Goal: Task Accomplishment & Management: Manage account settings

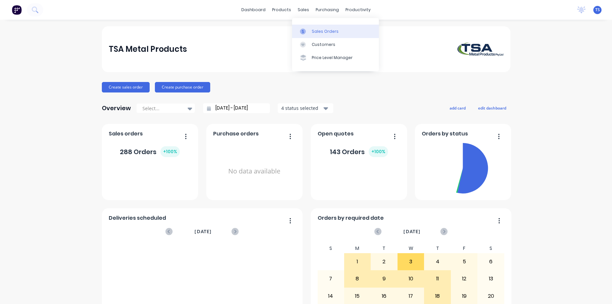
click at [329, 27] on link "Sales Orders" at bounding box center [335, 31] width 87 height 13
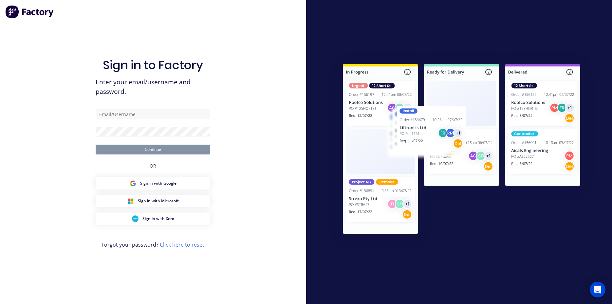
type input "[PERSON_NAME][EMAIL_ADDRESS][DOMAIN_NAME]"
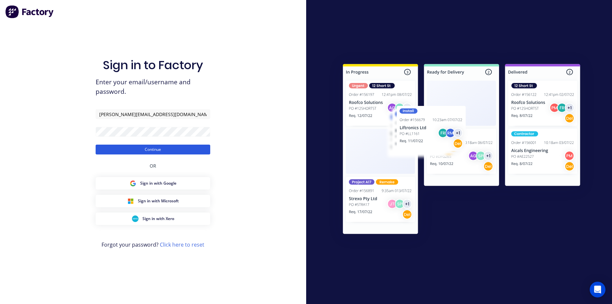
click at [150, 148] on button "Continue" at bounding box center [153, 149] width 115 height 10
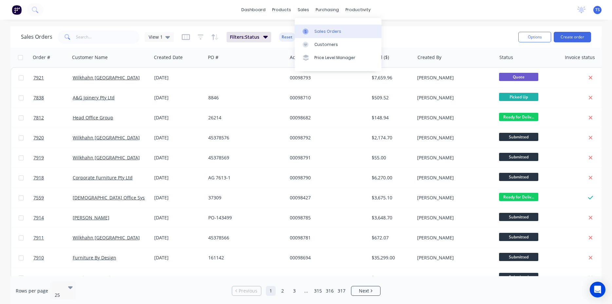
click at [318, 28] on link "Sales Orders" at bounding box center [338, 31] width 87 height 13
click at [124, 37] on input "text" at bounding box center [108, 36] width 64 height 13
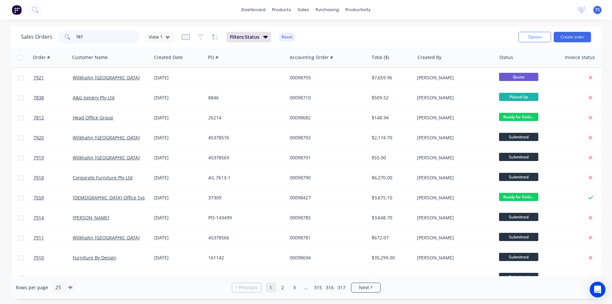
type input "7870"
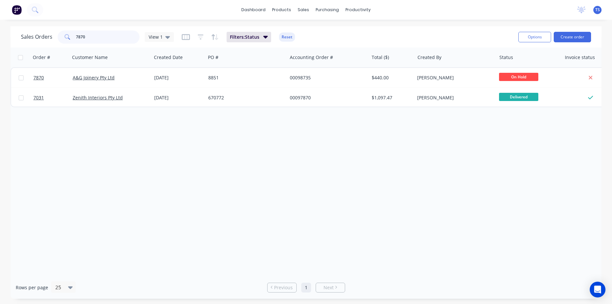
click at [108, 39] on input "7870" at bounding box center [108, 36] width 64 height 13
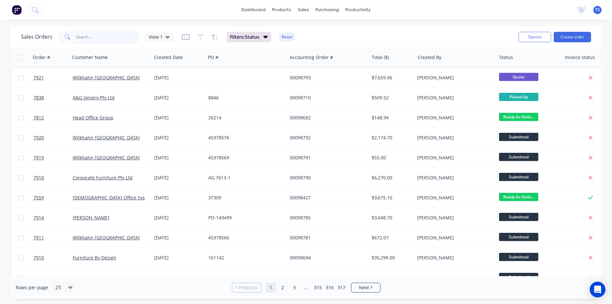
click at [95, 37] on input "text" at bounding box center [108, 36] width 64 height 13
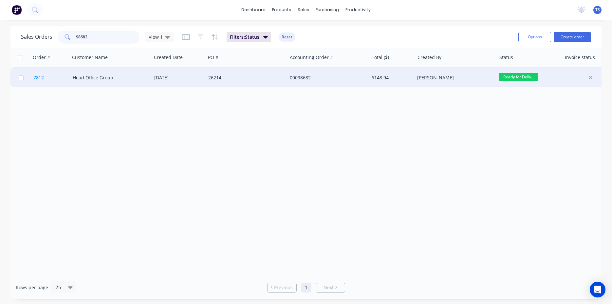
type input "98682"
click at [50, 80] on link "7812" at bounding box center [52, 78] width 39 height 20
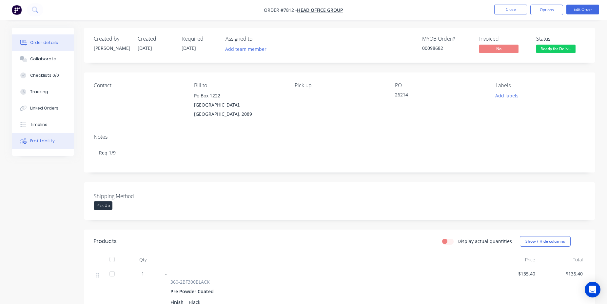
click at [63, 145] on button "Profitability" at bounding box center [43, 141] width 62 height 16
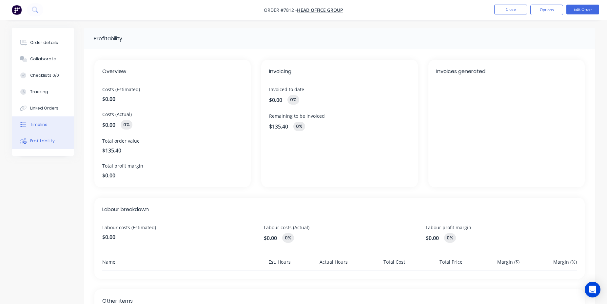
click at [57, 124] on button "Timeline" at bounding box center [43, 124] width 62 height 16
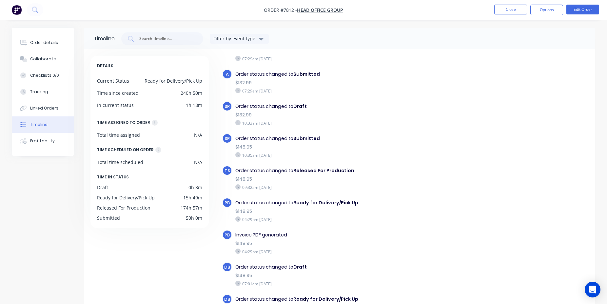
scroll to position [50, 0]
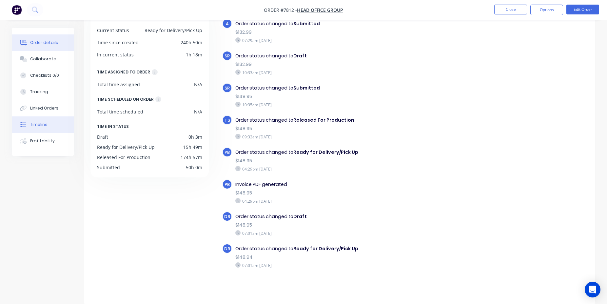
click at [61, 46] on button "Order details" at bounding box center [43, 42] width 62 height 16
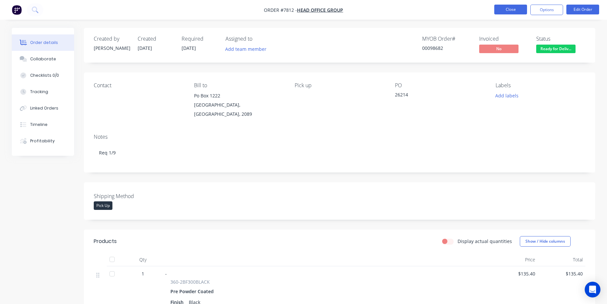
click at [503, 8] on button "Close" at bounding box center [510, 10] width 33 height 10
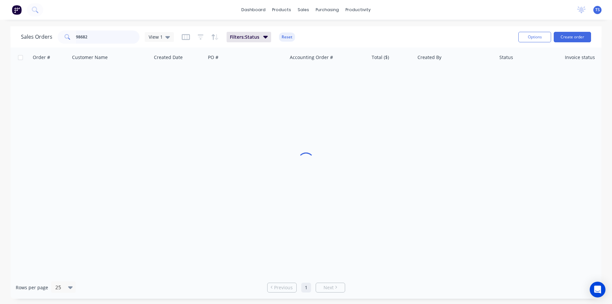
click at [105, 38] on input "98682" at bounding box center [108, 36] width 64 height 13
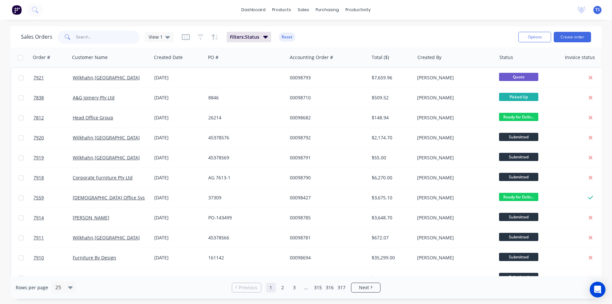
click at [105, 34] on input "text" at bounding box center [108, 36] width 64 height 13
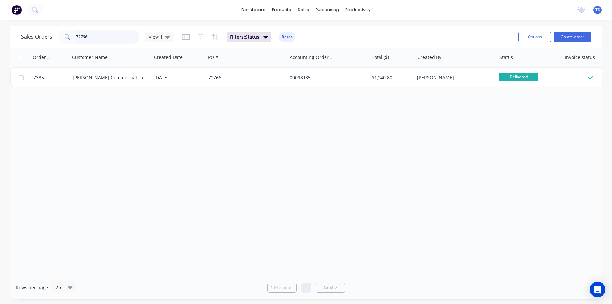
click at [109, 36] on input "72766" at bounding box center [108, 36] width 64 height 13
click at [102, 38] on input "72768" at bounding box center [108, 36] width 64 height 13
click at [104, 42] on input "73046" at bounding box center [108, 36] width 64 height 13
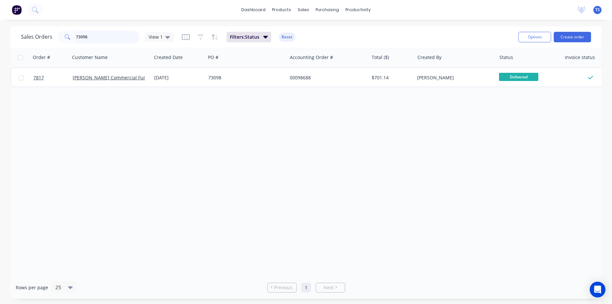
click at [100, 38] on input "73098" at bounding box center [108, 36] width 64 height 13
type input "98687"
click at [38, 84] on link "7816" at bounding box center [52, 78] width 39 height 20
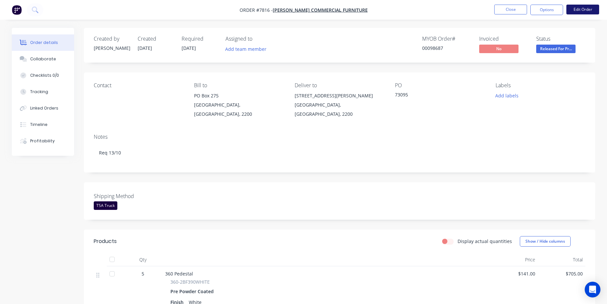
click at [591, 10] on button "Edit Order" at bounding box center [582, 10] width 33 height 10
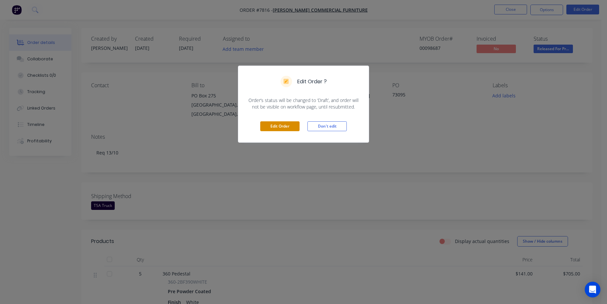
click at [281, 122] on button "Edit Order" at bounding box center [279, 126] width 39 height 10
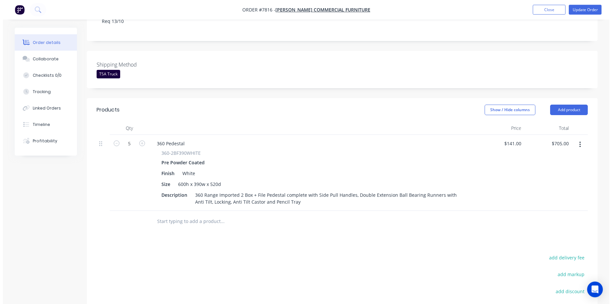
scroll to position [201, 0]
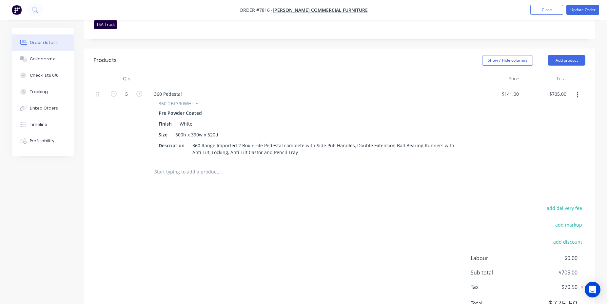
click at [179, 165] on input "text" at bounding box center [219, 171] width 131 height 13
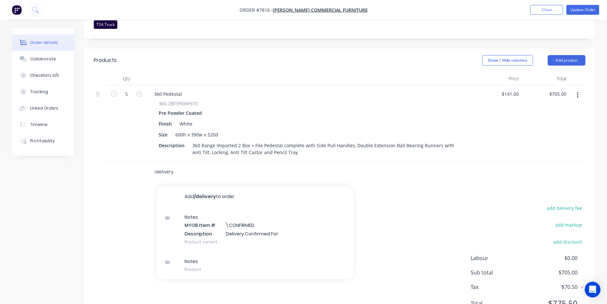
type input "/delivery"
click at [286, 207] on div "Notes MYOB Item # \CONFIRMED Description Delivery Confirmed For: Product variant" at bounding box center [255, 229] width 197 height 44
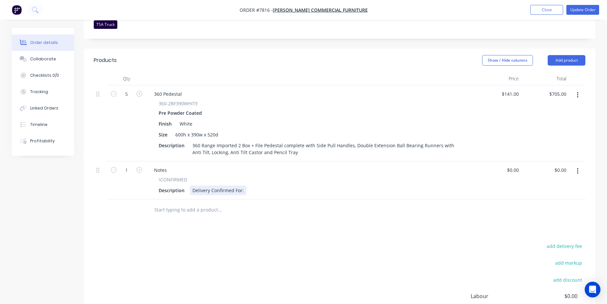
click at [245, 185] on div "Delivery Confirmed For:" at bounding box center [218, 190] width 57 height 10
click at [584, 9] on button "Update Order" at bounding box center [582, 10] width 33 height 10
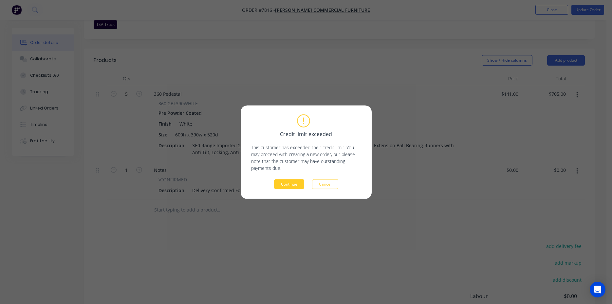
click at [294, 183] on button "Continue" at bounding box center [289, 184] width 30 height 10
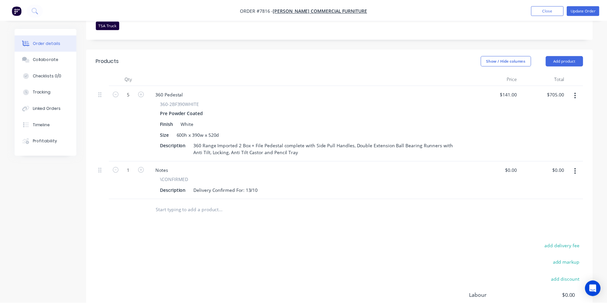
scroll to position [174, 0]
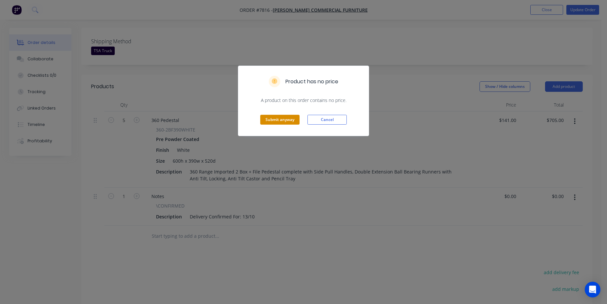
click at [272, 121] on button "Submit anyway" at bounding box center [279, 120] width 39 height 10
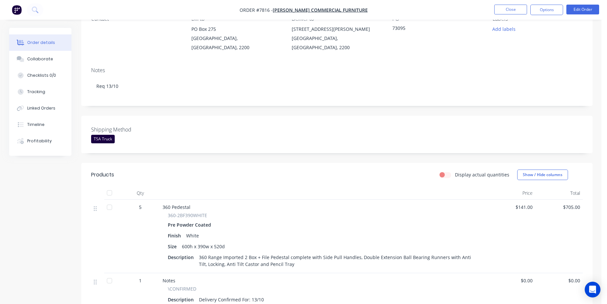
scroll to position [0, 0]
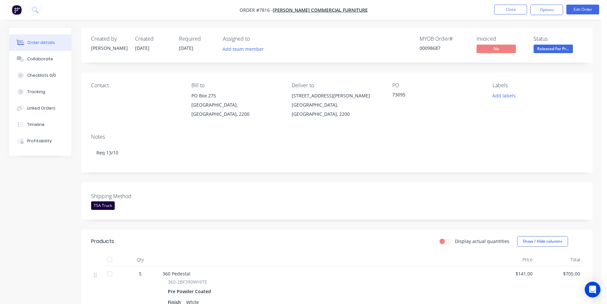
click at [514, 4] on nav "Order #7816 - Watts Commercial Furniture Close Options Edit Order" at bounding box center [303, 10] width 607 height 20
click at [511, 6] on button "Close" at bounding box center [510, 10] width 33 height 10
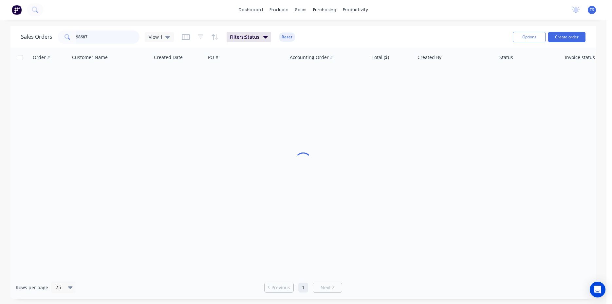
click at [103, 32] on input "98687" at bounding box center [108, 36] width 64 height 13
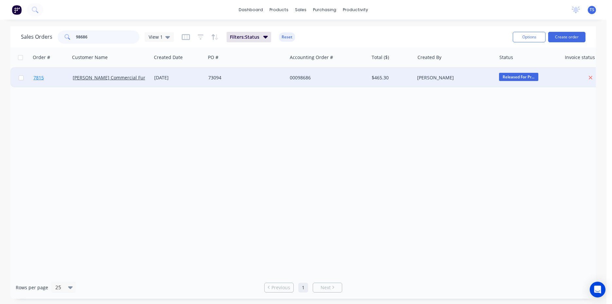
type input "98686"
click at [47, 85] on link "7815" at bounding box center [52, 78] width 39 height 20
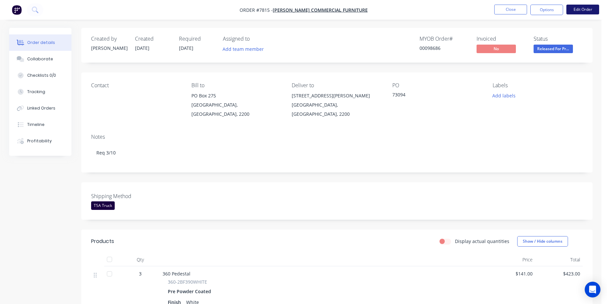
click at [586, 11] on button "Edit Order" at bounding box center [582, 10] width 33 height 10
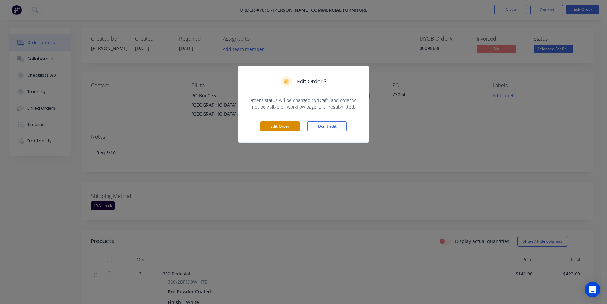
click at [292, 127] on button "Edit Order" at bounding box center [279, 126] width 39 height 10
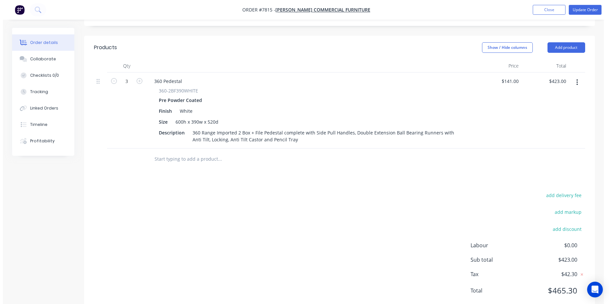
scroll to position [214, 0]
click at [185, 152] on input "text" at bounding box center [216, 158] width 131 height 13
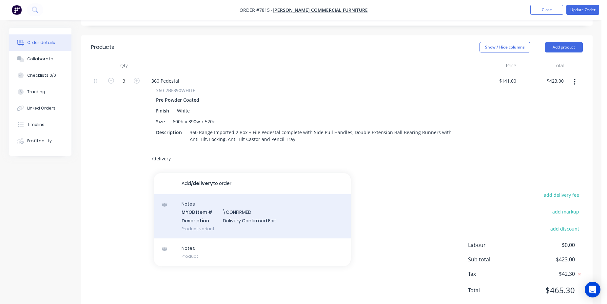
type input "/delivery"
click at [238, 194] on div "Notes MYOB Item # \CONFIRMED Description Delivery Confirmed For: Product variant" at bounding box center [252, 216] width 197 height 44
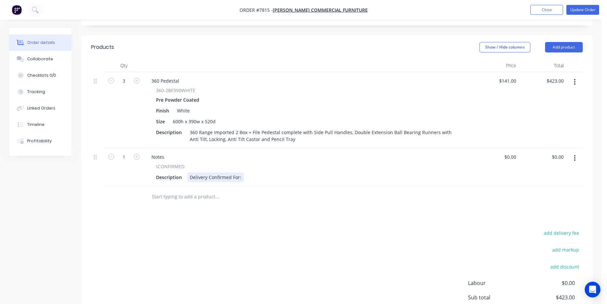
click at [239, 172] on div "Delivery Confirmed For:" at bounding box center [215, 177] width 57 height 10
click at [575, 14] on button "Update Order" at bounding box center [582, 10] width 33 height 10
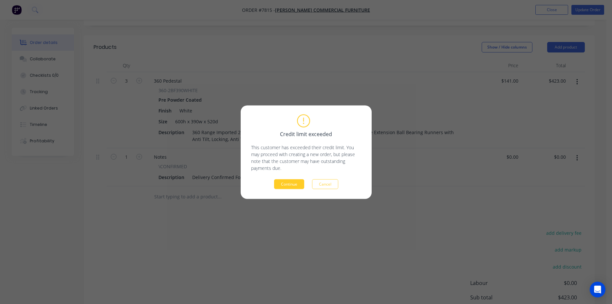
click at [294, 186] on button "Continue" at bounding box center [289, 184] width 30 height 10
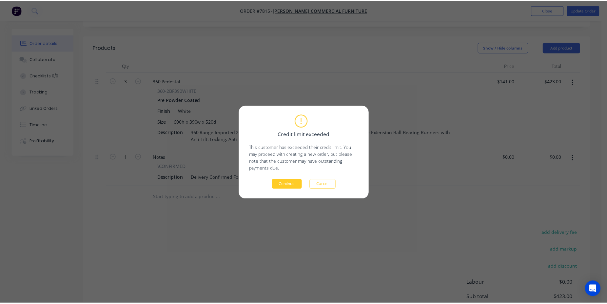
scroll to position [174, 0]
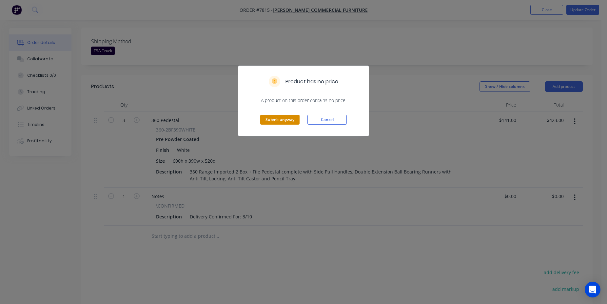
click at [272, 118] on button "Submit anyway" at bounding box center [279, 120] width 39 height 10
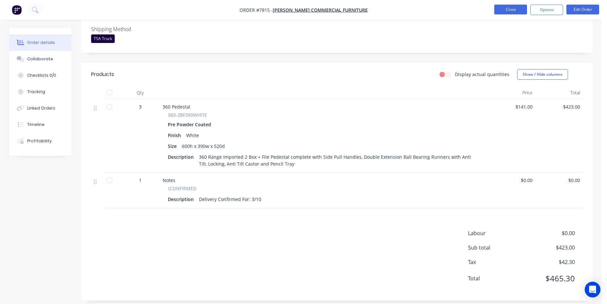
click at [500, 10] on button "Close" at bounding box center [510, 10] width 33 height 10
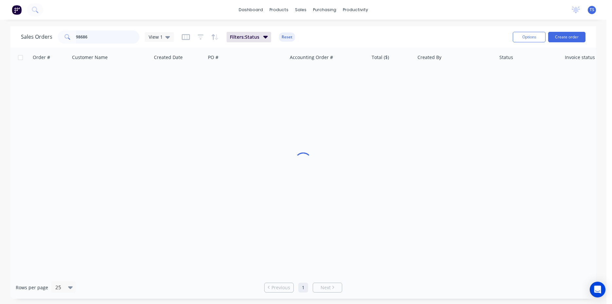
click at [117, 38] on input "98686" at bounding box center [108, 36] width 64 height 13
click at [117, 37] on input "98686" at bounding box center [108, 36] width 64 height 13
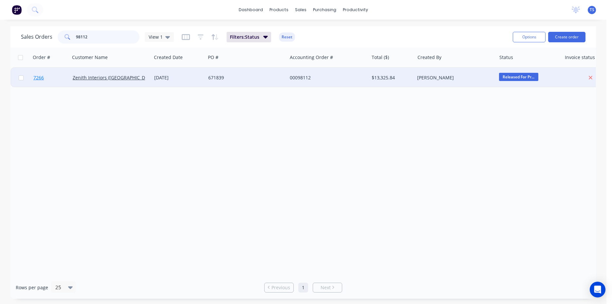
type input "98112"
click at [50, 81] on link "7266" at bounding box center [52, 78] width 39 height 20
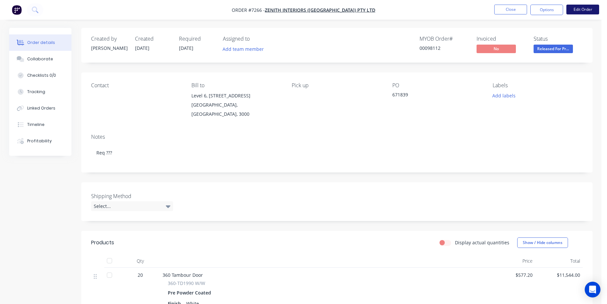
click at [572, 9] on button "Edit Order" at bounding box center [582, 10] width 33 height 10
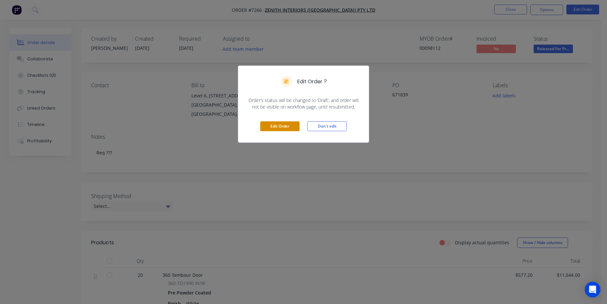
click at [285, 125] on button "Edit Order" at bounding box center [279, 126] width 39 height 10
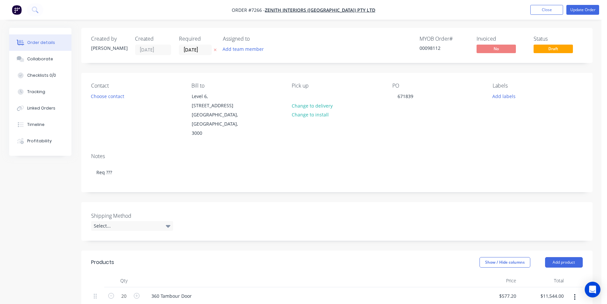
click at [296, 91] on div "Pick up Change to delivery Change to install" at bounding box center [337, 110] width 90 height 55
click at [295, 97] on div at bounding box center [297, 96] width 10 height 10
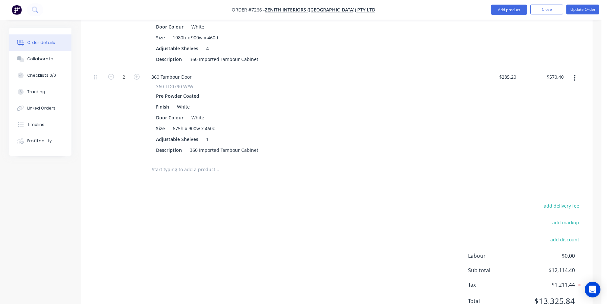
scroll to position [320, 0]
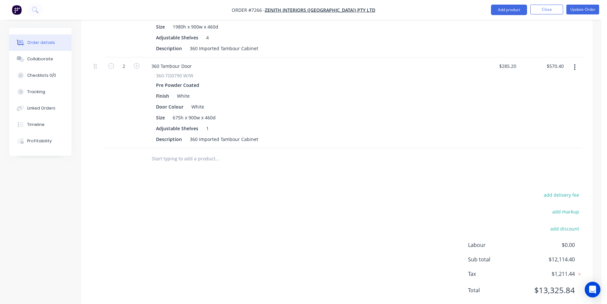
click at [178, 152] on input "text" at bounding box center [216, 158] width 131 height 13
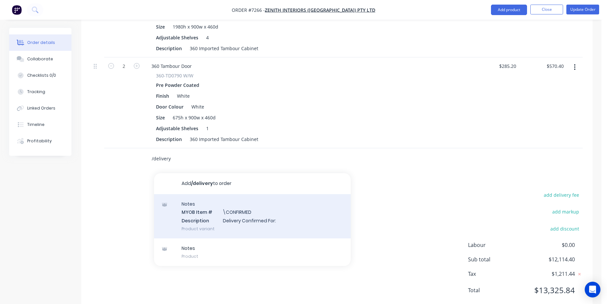
type input "/delivery"
click at [266, 206] on div "Notes MYOB Item # \CONFIRMED Description Delivery Confirmed For: Product variant" at bounding box center [252, 216] width 197 height 44
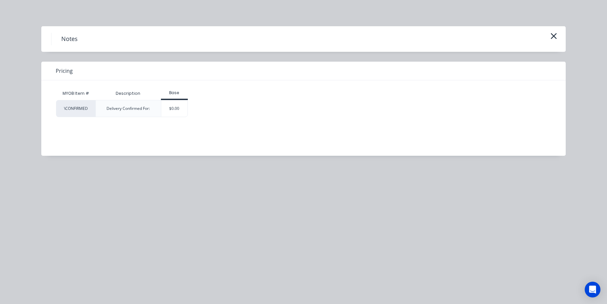
click at [171, 104] on div "$0.00" at bounding box center [174, 108] width 27 height 16
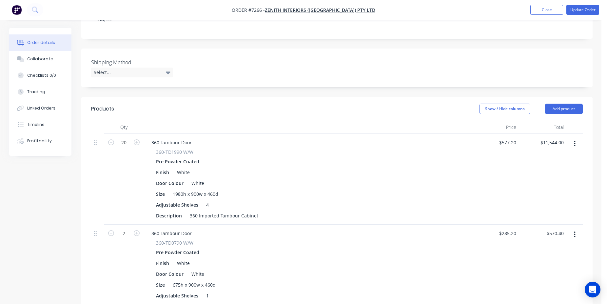
scroll to position [287, 0]
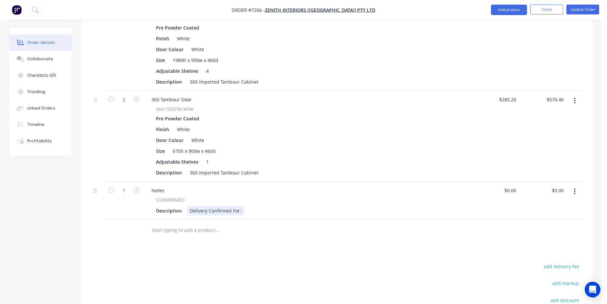
click at [206, 206] on div "Delivery Confirmed For:" at bounding box center [215, 211] width 57 height 10
click at [237, 206] on div "Pick up Confirmed For:" at bounding box center [214, 211] width 55 height 10
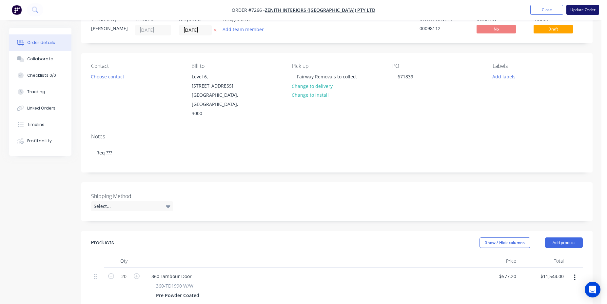
click at [585, 12] on button "Update Order" at bounding box center [582, 10] width 33 height 10
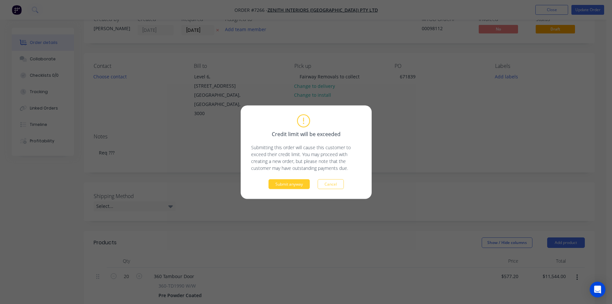
click at [300, 184] on button "Submit anyway" at bounding box center [289, 184] width 41 height 10
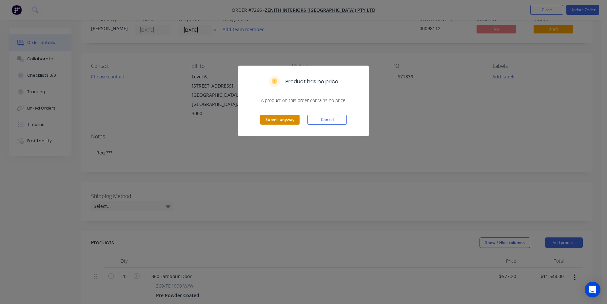
click at [283, 124] on button "Submit anyway" at bounding box center [279, 120] width 39 height 10
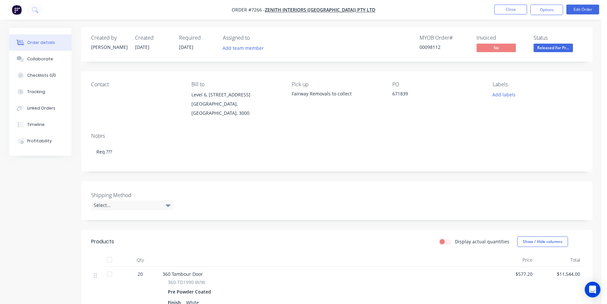
scroll to position [0, 0]
click at [507, 12] on button "Close" at bounding box center [510, 10] width 33 height 10
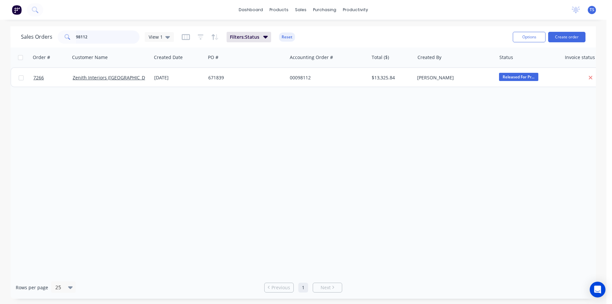
click at [98, 42] on input "98112" at bounding box center [108, 36] width 64 height 13
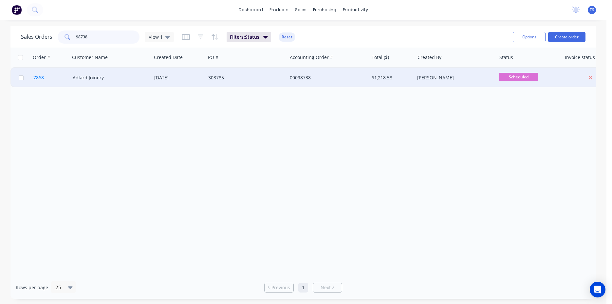
type input "98738"
click at [58, 81] on link "7868" at bounding box center [52, 78] width 39 height 20
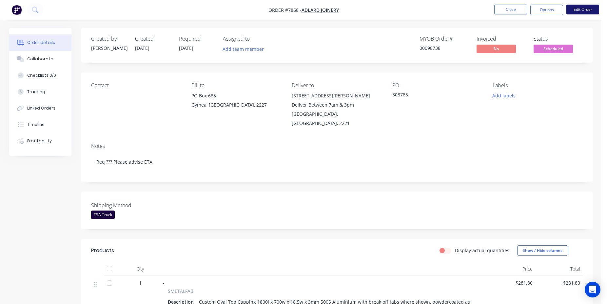
click at [568, 11] on button "Edit Order" at bounding box center [582, 10] width 33 height 10
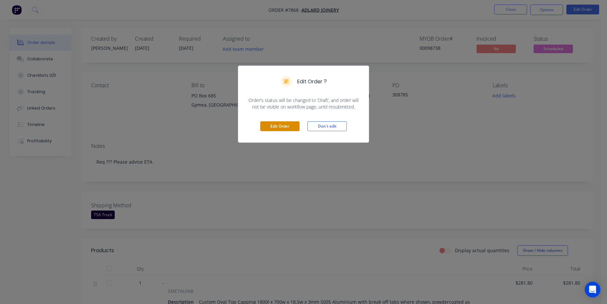
drag, startPoint x: 268, startPoint y: 116, endPoint x: 271, endPoint y: 122, distance: 6.7
click at [268, 118] on div "Edit Order Don't edit" at bounding box center [303, 126] width 130 height 32
drag, startPoint x: 279, startPoint y: 128, endPoint x: 284, endPoint y: 127, distance: 4.6
click at [279, 128] on button "Edit Order" at bounding box center [279, 126] width 39 height 10
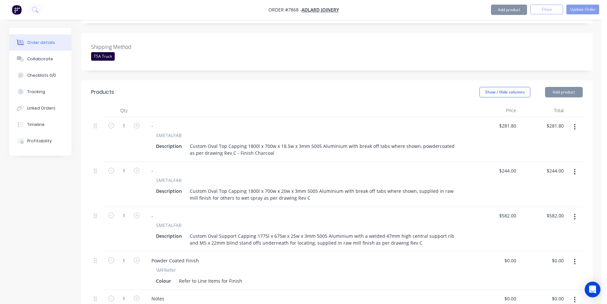
scroll to position [267, 0]
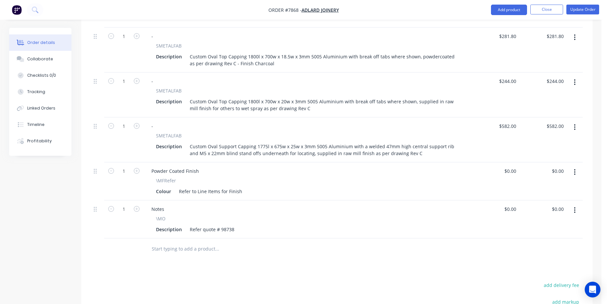
click at [201, 242] on input "text" at bounding box center [216, 248] width 131 height 13
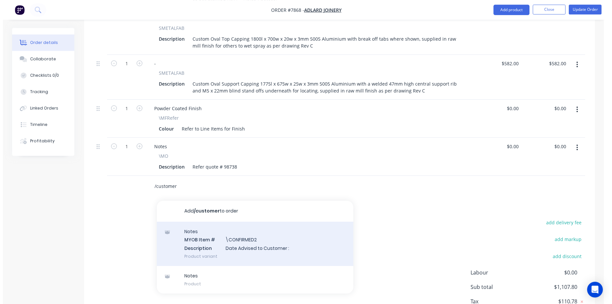
scroll to position [357, 0]
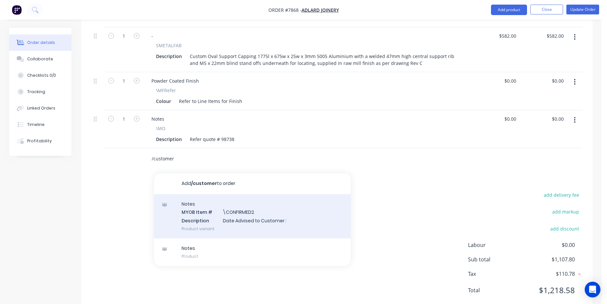
type input "/customer"
click at [239, 194] on div "Notes MYOB Item # \CONFIRMED2 Description Date Advised to Customer : Product va…" at bounding box center [252, 216] width 197 height 44
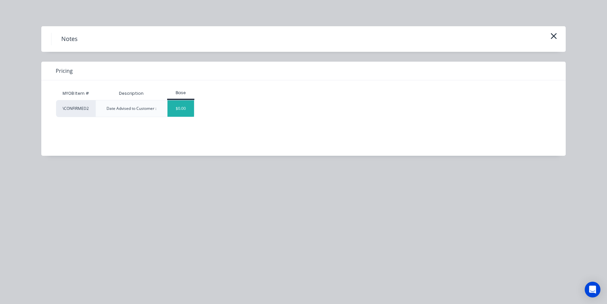
click at [186, 116] on div "$0.00" at bounding box center [180, 108] width 27 height 16
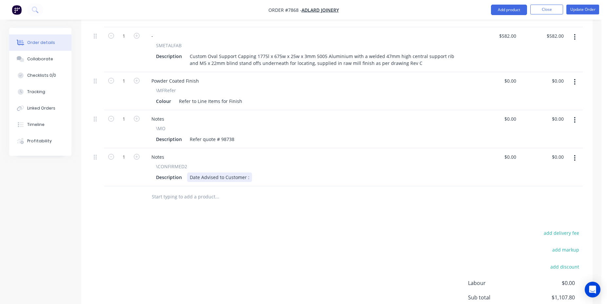
click at [253, 172] on div "Description Date Advised to Customer :" at bounding box center [305, 177] width 305 height 10
click at [248, 172] on div "Date Advised to Customer :" at bounding box center [219, 177] width 65 height 10
click at [577, 10] on button "Update Order" at bounding box center [582, 10] width 33 height 10
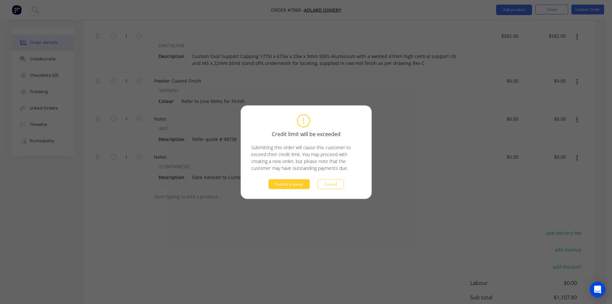
click at [310, 183] on button "Submit anyway" at bounding box center [289, 184] width 41 height 10
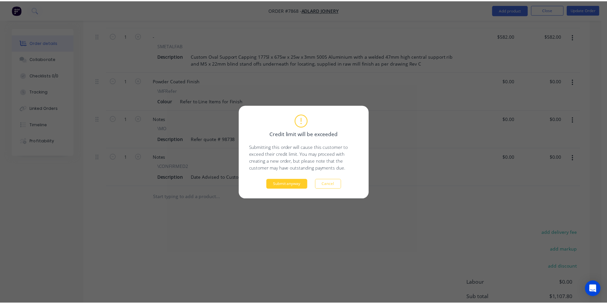
scroll to position [308, 0]
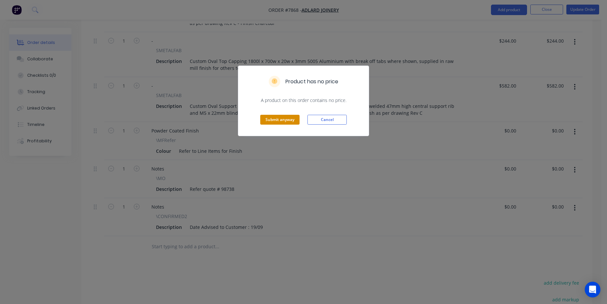
click at [274, 119] on button "Submit anyway" at bounding box center [279, 120] width 39 height 10
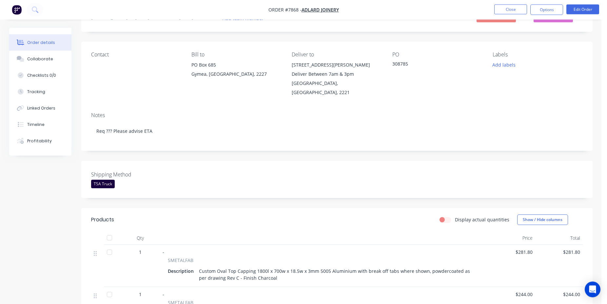
scroll to position [30, 0]
click at [510, 15] on nav "Order #7868 - Adlard Joinery Close Options Edit Order" at bounding box center [303, 10] width 607 height 20
click at [515, 10] on button "Close" at bounding box center [510, 10] width 33 height 10
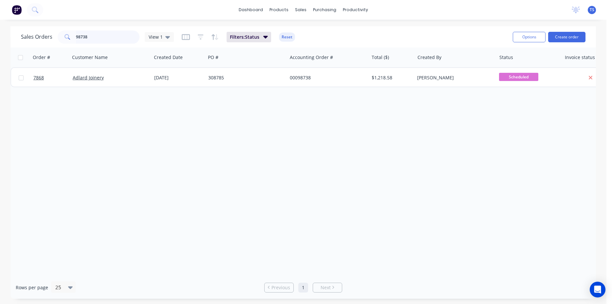
click at [108, 36] on input "98738" at bounding box center [108, 36] width 64 height 13
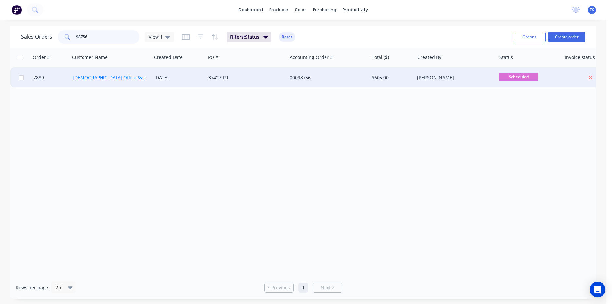
type input "98756"
click at [111, 80] on link "[DEMOGRAPHIC_DATA] Office Systems" at bounding box center [114, 77] width 83 height 6
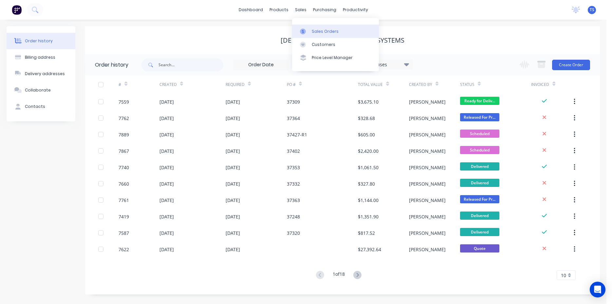
click at [323, 31] on div "Sales Orders" at bounding box center [325, 32] width 27 height 6
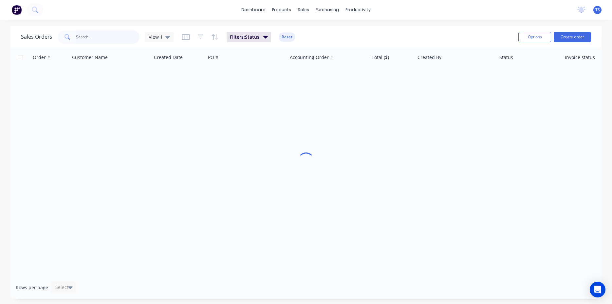
click at [108, 37] on input "text" at bounding box center [108, 36] width 64 height 13
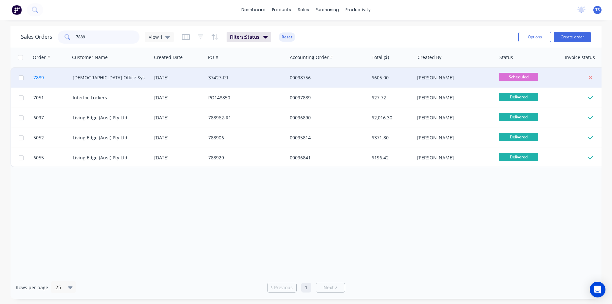
type input "7889"
click at [38, 74] on link "7889" at bounding box center [52, 78] width 39 height 20
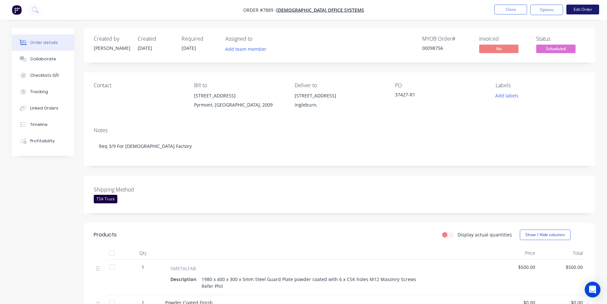
click at [596, 9] on button "Edit Order" at bounding box center [582, 10] width 33 height 10
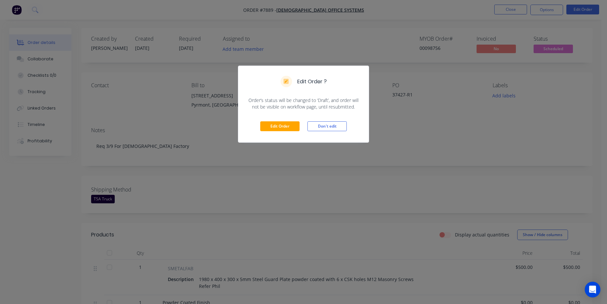
click at [272, 121] on div "Edit Order Don't edit" at bounding box center [303, 126] width 130 height 32
click at [276, 126] on button "Edit Order" at bounding box center [279, 126] width 39 height 10
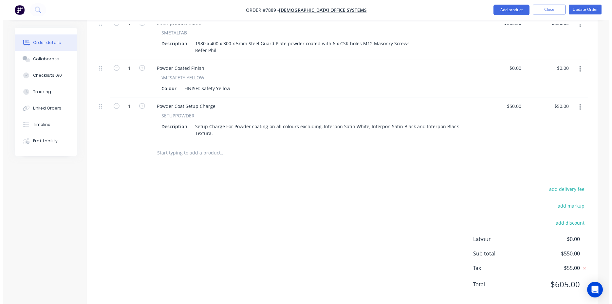
scroll to position [265, 0]
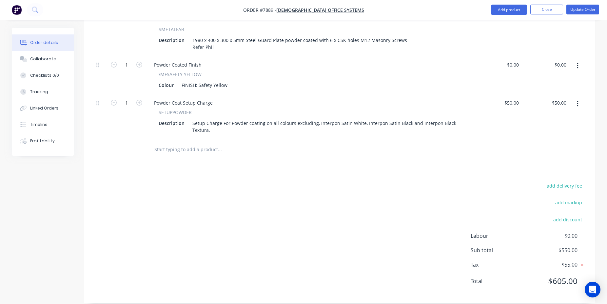
click at [202, 143] on input "text" at bounding box center [219, 149] width 131 height 13
type input "/customer"
click at [233, 209] on div "Notes MYOB Item # \CONFIRMED2 Description Date Advised to Customer : Product va…" at bounding box center [255, 207] width 197 height 44
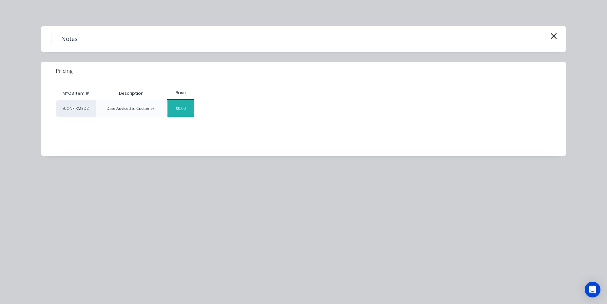
click at [184, 108] on div "$0.00" at bounding box center [180, 108] width 27 height 16
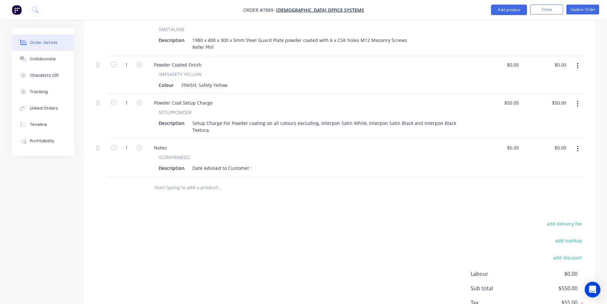
click at [254, 163] on div "Description Date Advised to Customer :" at bounding box center [308, 168] width 305 height 10
click at [252, 163] on div "Date Advised to Customer :" at bounding box center [222, 168] width 65 height 10
click at [587, 5] on button "Update Order" at bounding box center [582, 10] width 33 height 10
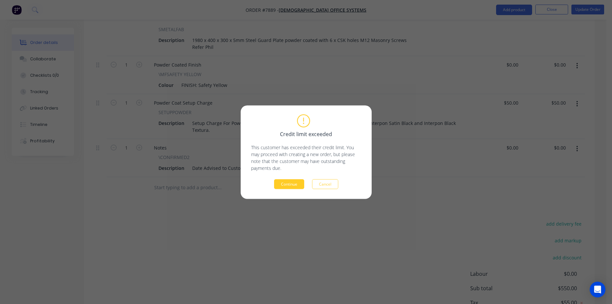
click at [293, 183] on button "Continue" at bounding box center [289, 184] width 30 height 10
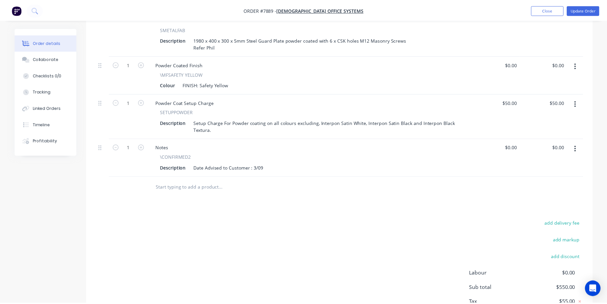
scroll to position [207, 0]
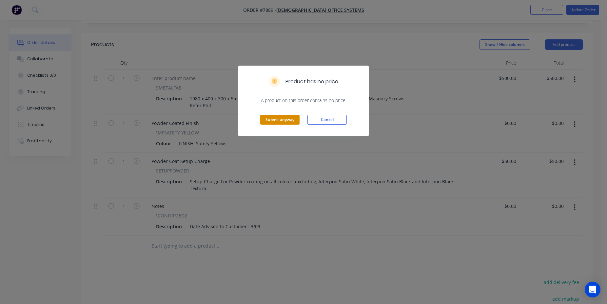
click at [283, 124] on button "Submit anyway" at bounding box center [279, 120] width 39 height 10
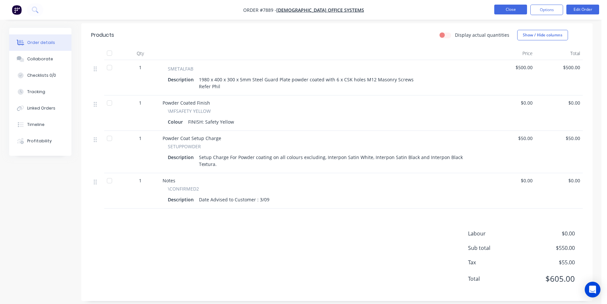
click at [499, 6] on button "Close" at bounding box center [510, 10] width 33 height 10
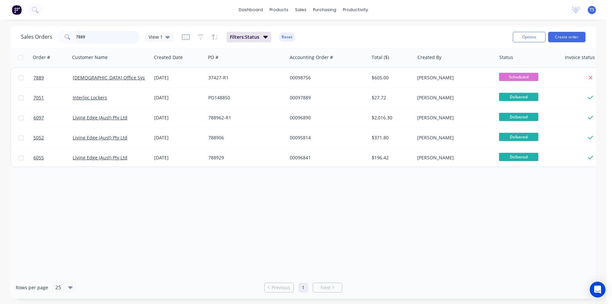
click at [112, 38] on input "7889" at bounding box center [108, 36] width 64 height 13
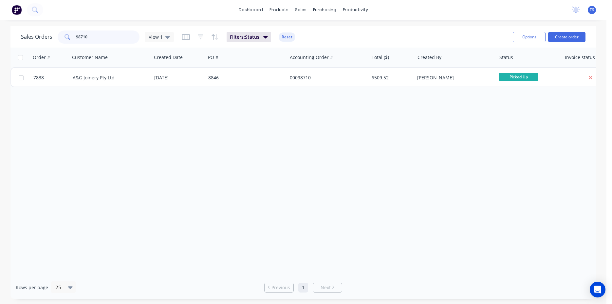
click at [111, 39] on input "98710" at bounding box center [108, 36] width 64 height 13
click at [124, 38] on input "98710" at bounding box center [108, 36] width 64 height 13
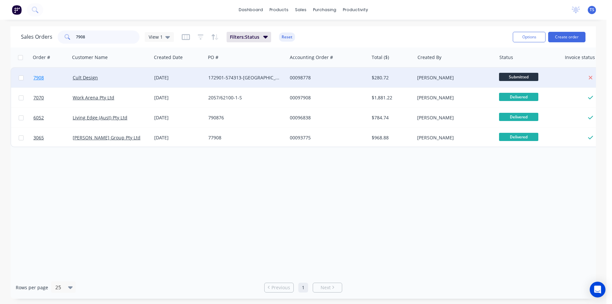
type input "7908"
click at [52, 75] on link "7908" at bounding box center [52, 78] width 39 height 20
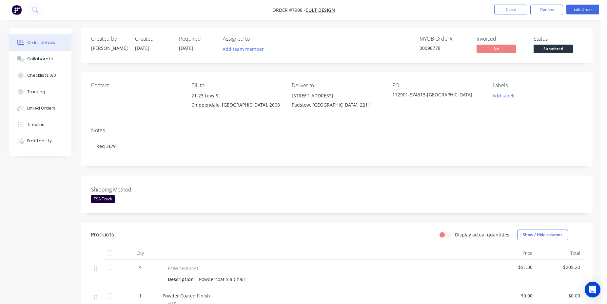
click at [552, 51] on span "Submitted" at bounding box center [552, 49] width 39 height 8
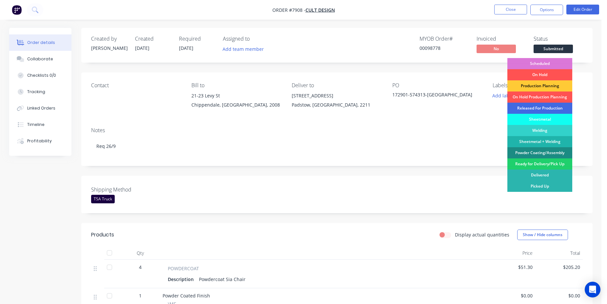
click at [552, 108] on div "Released For Production" at bounding box center [539, 108] width 65 height 11
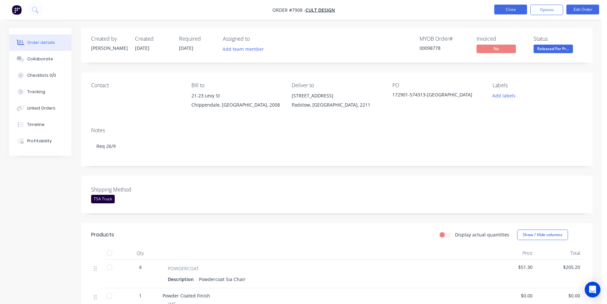
click at [519, 5] on button "Close" at bounding box center [510, 10] width 33 height 10
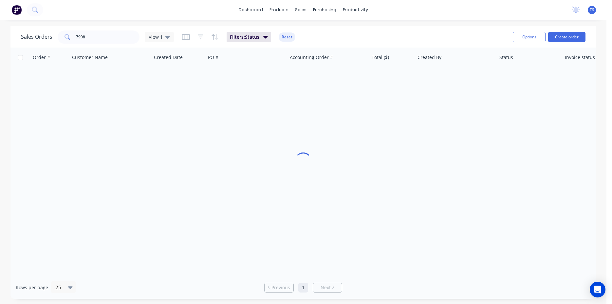
click at [112, 37] on div "Sales Orders 7908 View 1 Filters: Status Reset Options Create order" at bounding box center [303, 36] width 586 height 21
click at [110, 37] on input "7908" at bounding box center [108, 36] width 64 height 13
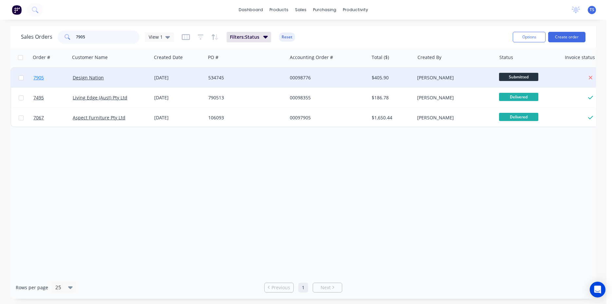
type input "7905"
click at [50, 78] on link "7905" at bounding box center [52, 78] width 39 height 20
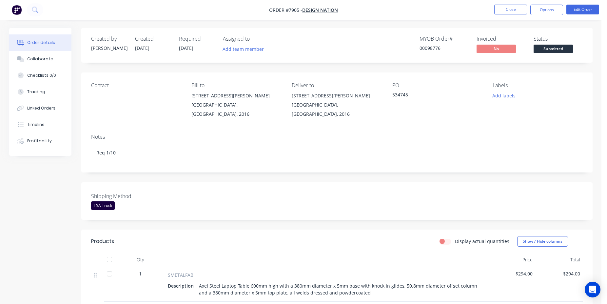
click at [563, 47] on span "Submitted" at bounding box center [552, 49] width 39 height 8
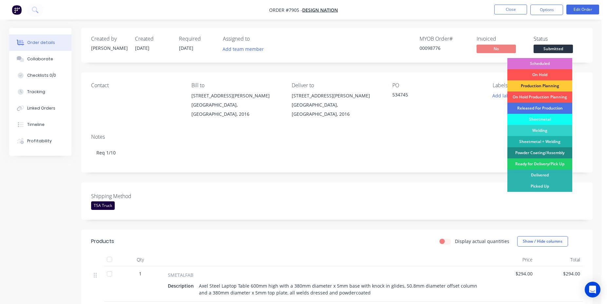
click at [541, 64] on div "Scheduled" at bounding box center [539, 63] width 65 height 11
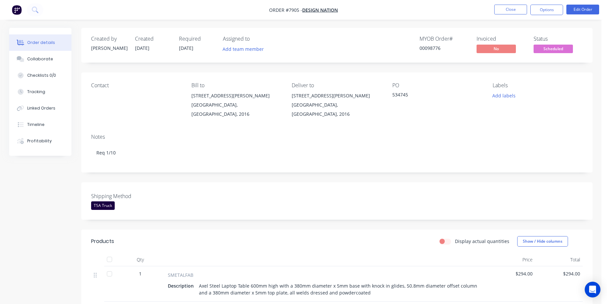
click at [426, 49] on div "00098776" at bounding box center [443, 48] width 49 height 7
copy div "00098776"
click at [508, 7] on button "Close" at bounding box center [510, 10] width 33 height 10
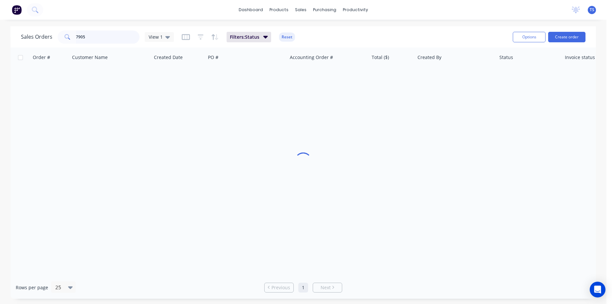
click at [99, 38] on input "7905" at bounding box center [108, 36] width 64 height 13
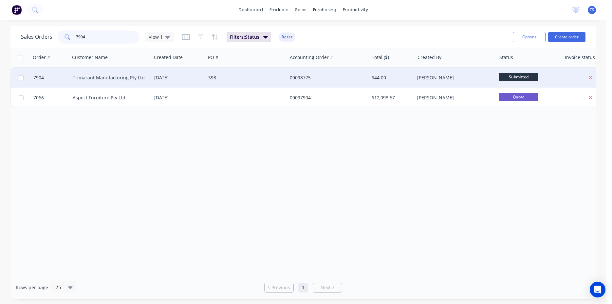
type input "7904"
click at [45, 87] on div "7904 Trimarant Manufacturing Pty Ltd [DATE] S98 00098775 $44.00 [PERSON_NAME] S…" at bounding box center [316, 78] width 611 height 20
click at [46, 86] on link "7904" at bounding box center [52, 78] width 39 height 20
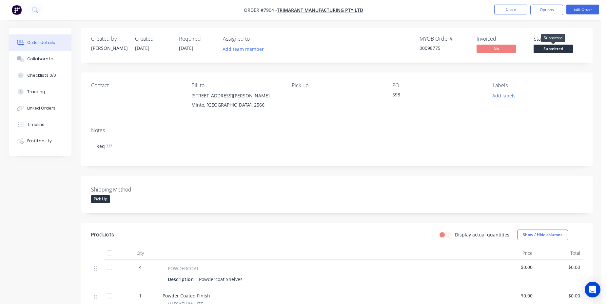
click at [556, 45] on span "Submitted" at bounding box center [552, 49] width 39 height 8
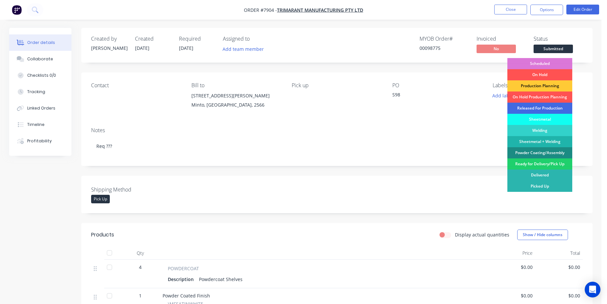
click at [541, 109] on div "Released For Production" at bounding box center [539, 108] width 65 height 11
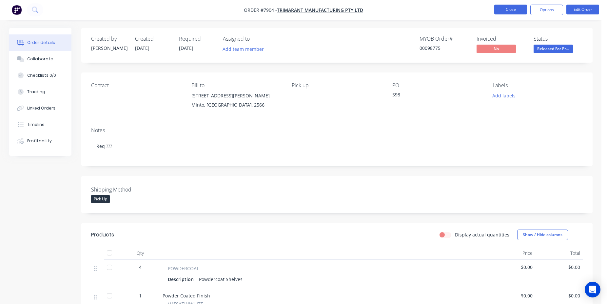
click at [514, 8] on button "Close" at bounding box center [510, 10] width 33 height 10
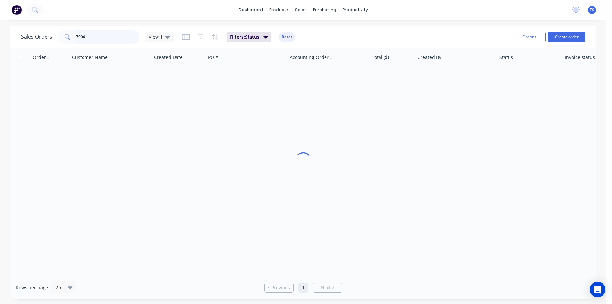
click at [116, 38] on input "7904" at bounding box center [108, 36] width 64 height 13
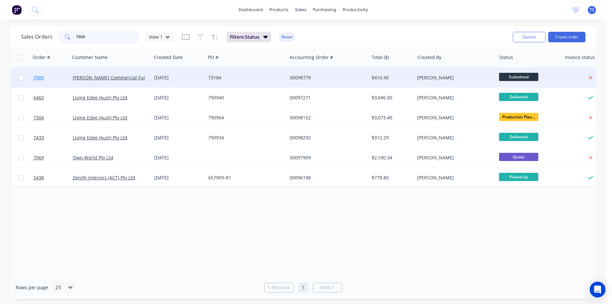
type input "7909"
click at [41, 80] on span "7909" at bounding box center [38, 77] width 10 height 7
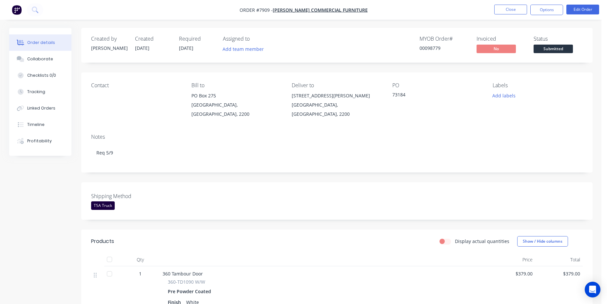
click at [563, 46] on span "Submitted" at bounding box center [552, 49] width 39 height 8
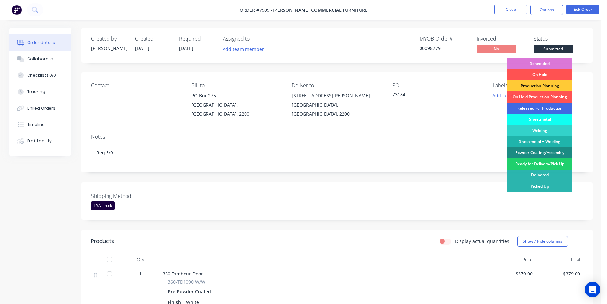
click at [545, 108] on div "Released For Production" at bounding box center [539, 108] width 65 height 11
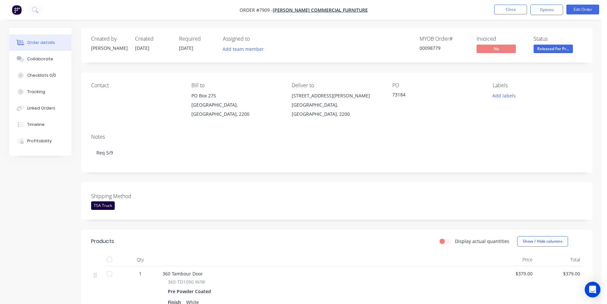
click at [430, 50] on div "00098779" at bounding box center [443, 48] width 49 height 7
copy div "00098779"
click at [523, 5] on button "Close" at bounding box center [510, 10] width 33 height 10
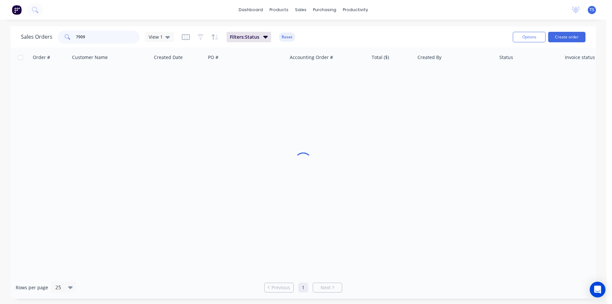
click at [94, 37] on input "7909" at bounding box center [108, 36] width 64 height 13
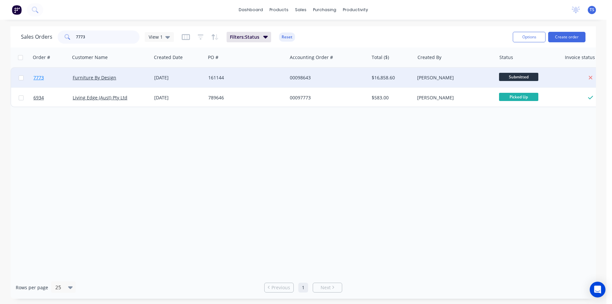
type input "7773"
click at [56, 77] on link "7773" at bounding box center [52, 78] width 39 height 20
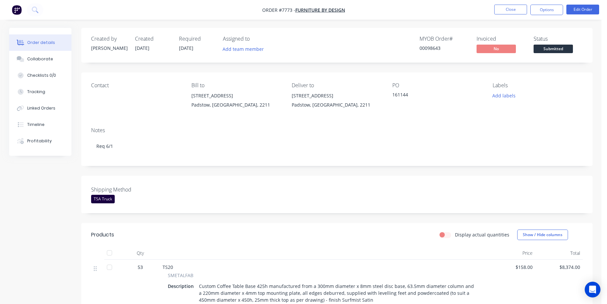
click at [398, 180] on div "Shipping Method TSA Truck" at bounding box center [336, 194] width 511 height 37
click at [548, 49] on span "Submitted" at bounding box center [552, 49] width 39 height 8
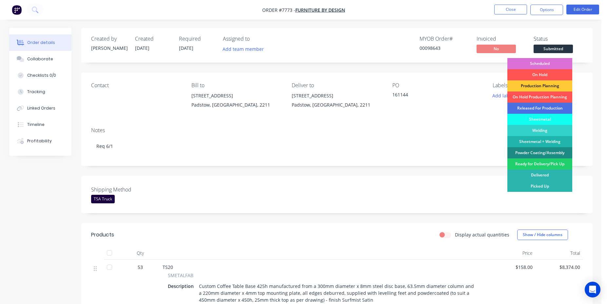
click at [543, 65] on div "Scheduled" at bounding box center [539, 63] width 65 height 11
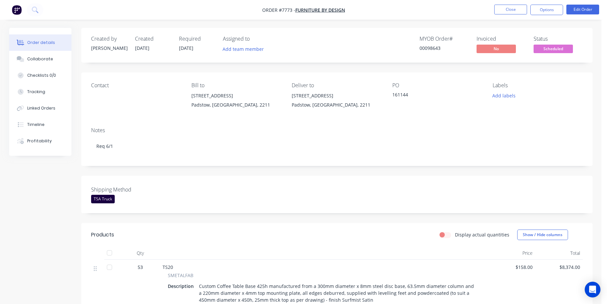
click at [432, 48] on div "00098643" at bounding box center [443, 48] width 49 height 7
copy div "00098643"
click at [512, 10] on button "Close" at bounding box center [510, 10] width 33 height 10
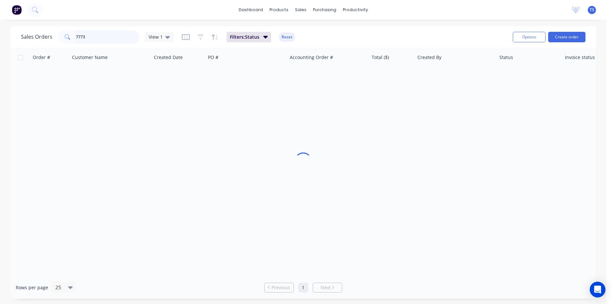
click at [118, 41] on input "7773" at bounding box center [108, 36] width 64 height 13
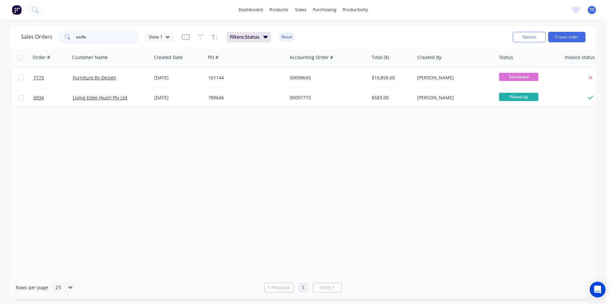
type input "[DEMOGRAPHIC_DATA]"
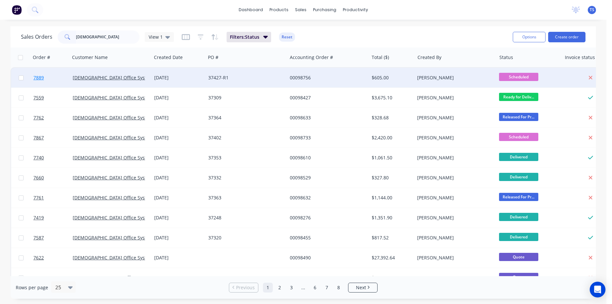
click at [39, 75] on span "7889" at bounding box center [38, 77] width 10 height 7
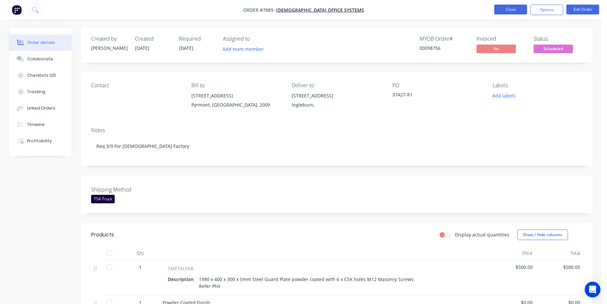
click at [513, 10] on button "Close" at bounding box center [510, 10] width 33 height 10
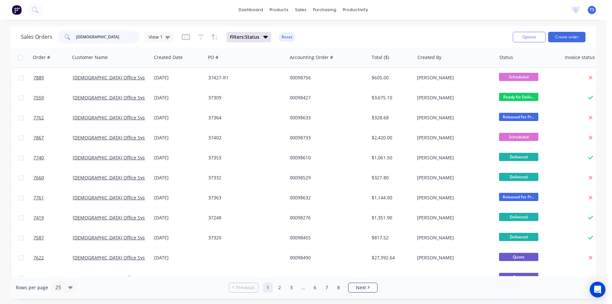
drag, startPoint x: 100, startPoint y: 38, endPoint x: -17, endPoint y: 43, distance: 117.1
click at [76, 43] on input "[DEMOGRAPHIC_DATA]" at bounding box center [108, 36] width 64 height 13
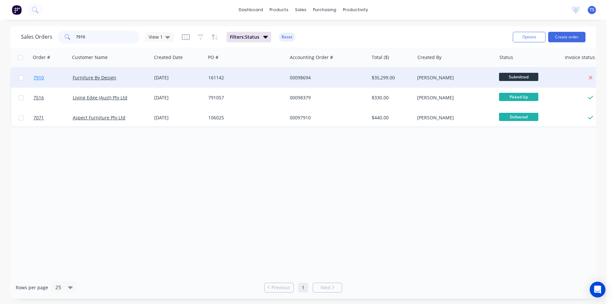
type input "7910"
click at [40, 79] on span "7910" at bounding box center [38, 77] width 10 height 7
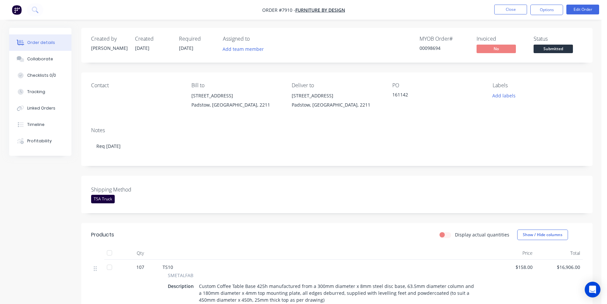
click at [560, 48] on span "Submitted" at bounding box center [552, 49] width 39 height 8
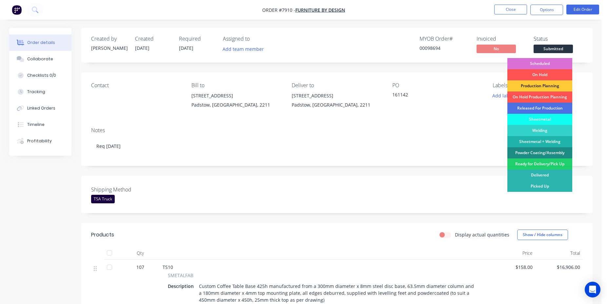
click at [556, 62] on div "Scheduled" at bounding box center [539, 63] width 65 height 11
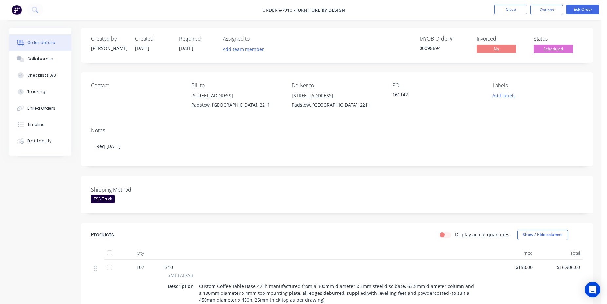
click at [430, 46] on div "00098694" at bounding box center [443, 48] width 49 height 7
copy div "00098694"
click at [505, 10] on button "Close" at bounding box center [510, 10] width 33 height 10
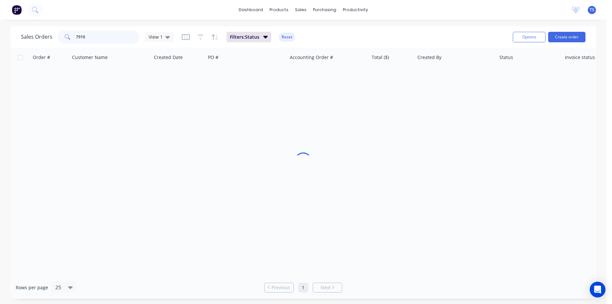
click at [86, 37] on input "7910" at bounding box center [108, 36] width 64 height 13
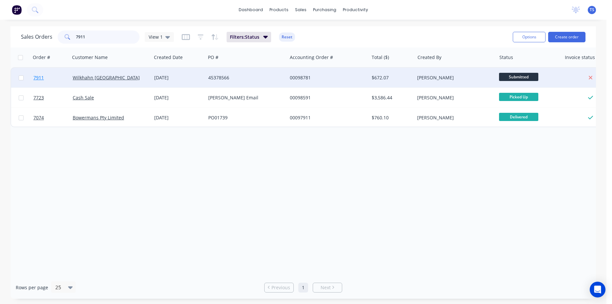
type input "7911"
click at [47, 80] on link "7911" at bounding box center [52, 78] width 39 height 20
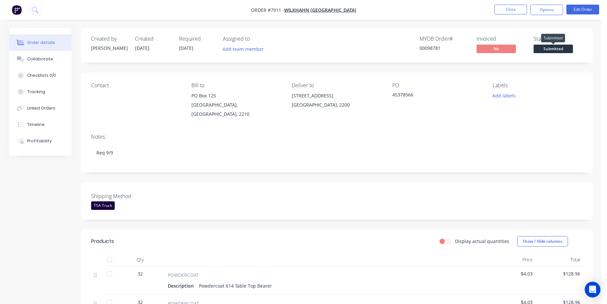
click at [558, 50] on span "Submitted" at bounding box center [552, 49] width 39 height 8
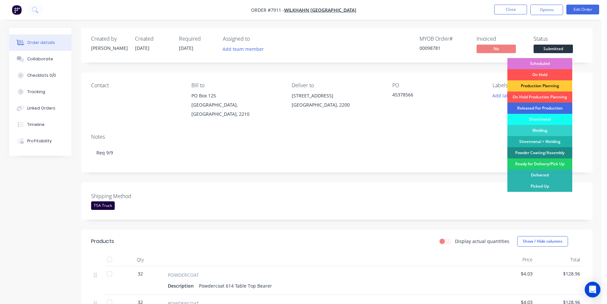
click at [560, 106] on div "Released For Production" at bounding box center [539, 108] width 65 height 11
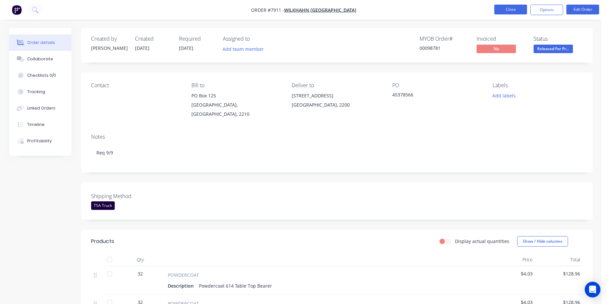
click at [512, 10] on button "Close" at bounding box center [510, 10] width 33 height 10
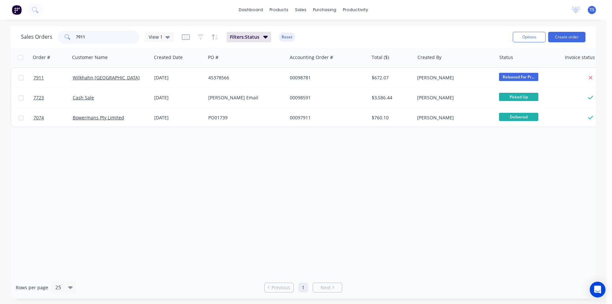
click at [99, 38] on input "7911" at bounding box center [108, 36] width 64 height 13
click at [85, 39] on input "7911" at bounding box center [108, 36] width 64 height 13
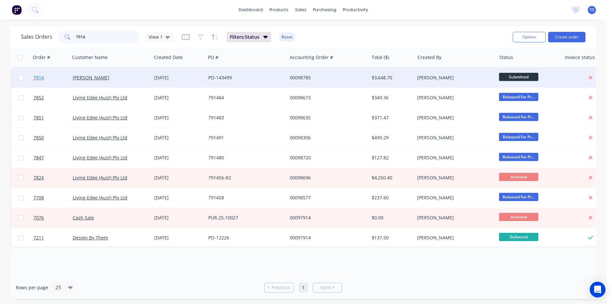
type input "7914"
click at [60, 69] on link "7914" at bounding box center [52, 78] width 39 height 20
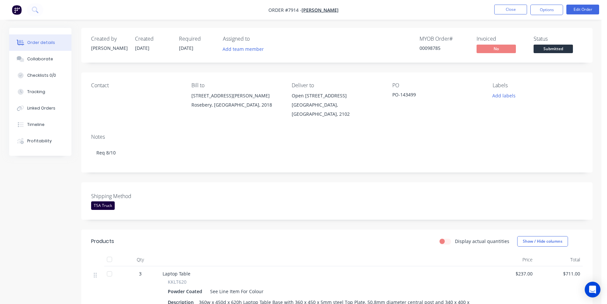
click at [564, 47] on span "Submitted" at bounding box center [552, 49] width 39 height 8
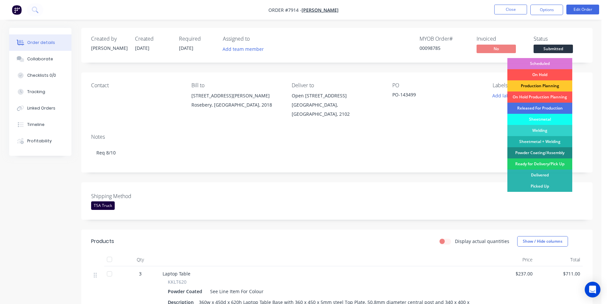
click at [546, 83] on div "Production Planning" at bounding box center [539, 85] width 65 height 11
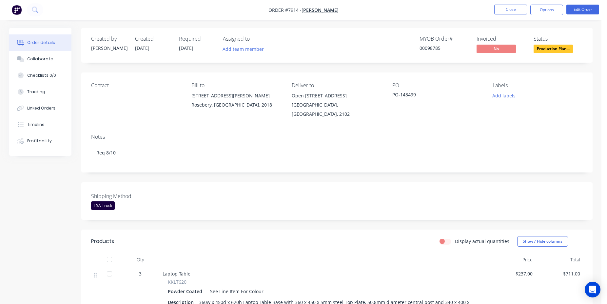
click at [430, 49] on div "00098785" at bounding box center [443, 48] width 49 height 7
copy div "00098785"
click at [505, 9] on button "Close" at bounding box center [510, 10] width 33 height 10
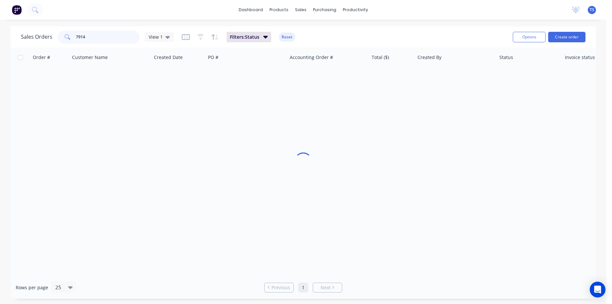
click at [85, 37] on input "7914" at bounding box center [108, 36] width 64 height 13
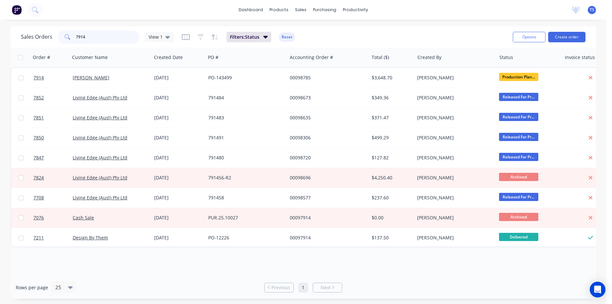
click at [85, 37] on input "7914" at bounding box center [108, 36] width 64 height 13
drag, startPoint x: 85, startPoint y: 37, endPoint x: 70, endPoint y: 41, distance: 15.0
click at [85, 37] on input "7914" at bounding box center [108, 36] width 64 height 13
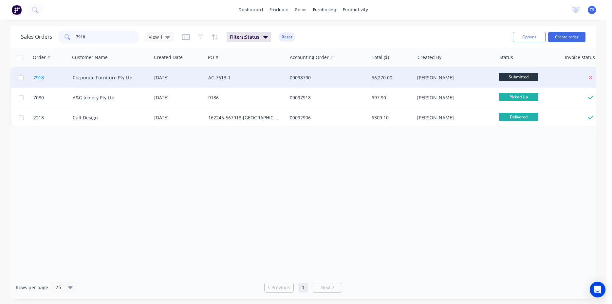
type input "7918"
click at [51, 84] on link "7918" at bounding box center [52, 78] width 39 height 20
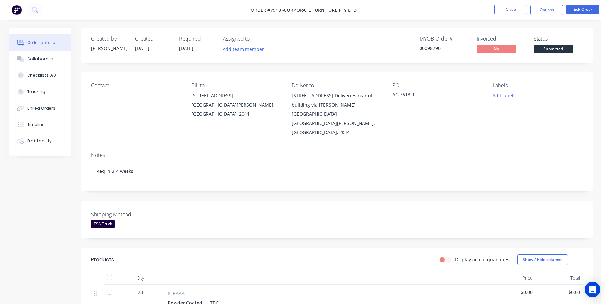
click at [552, 51] on span "Submitted" at bounding box center [552, 49] width 39 height 8
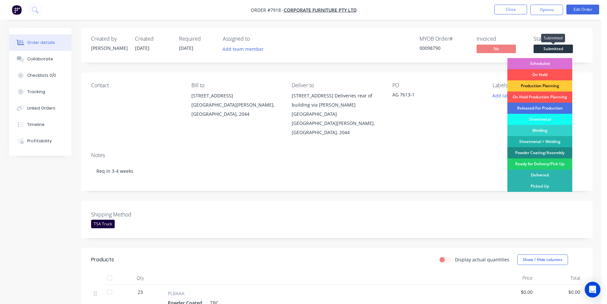
click at [549, 63] on div "Scheduled" at bounding box center [539, 63] width 65 height 11
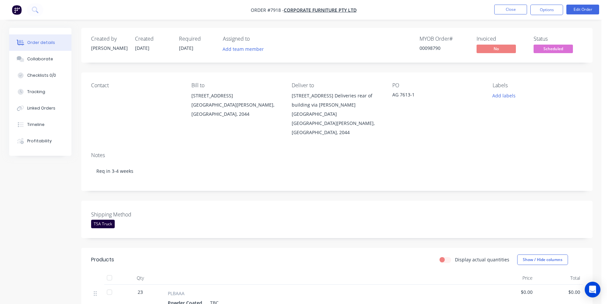
click at [422, 46] on div "00098790" at bounding box center [443, 48] width 49 height 7
copy div "00098790"
click at [524, 9] on button "Close" at bounding box center [510, 10] width 33 height 10
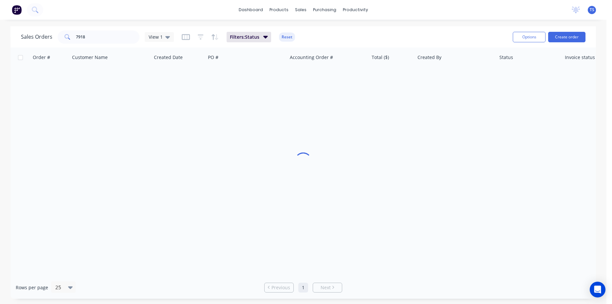
click at [111, 45] on div "Sales Orders 7918 View 1 Filters: Status Reset Options Create order" at bounding box center [303, 36] width 586 height 21
click at [108, 40] on input "7918" at bounding box center [108, 36] width 64 height 13
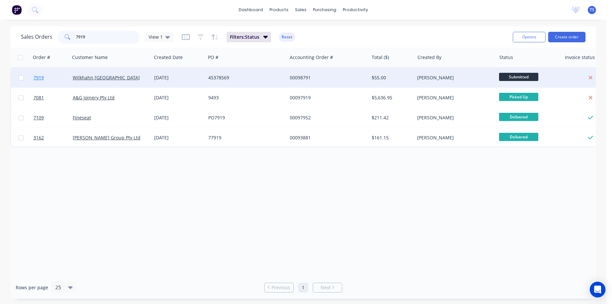
type input "7919"
click at [48, 75] on link "7919" at bounding box center [52, 78] width 39 height 20
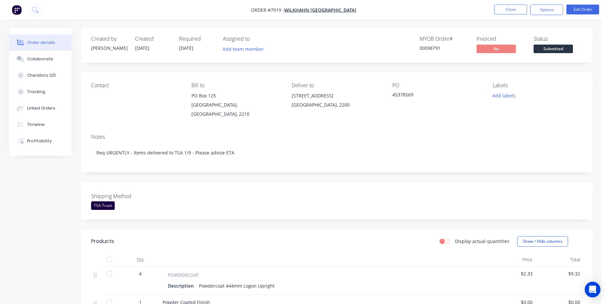
click at [563, 46] on span "Submitted" at bounding box center [552, 49] width 39 height 8
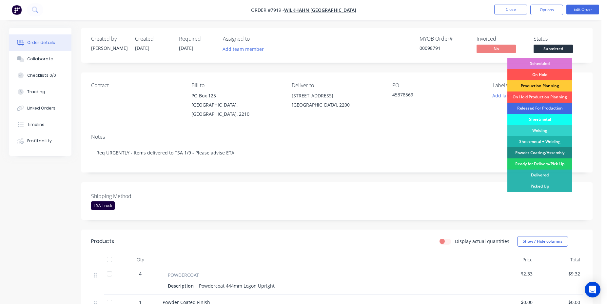
click at [536, 108] on div "Released For Production" at bounding box center [539, 108] width 65 height 11
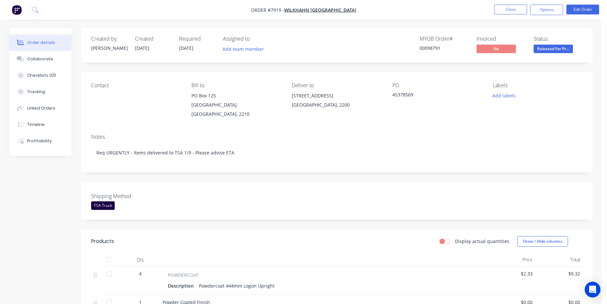
click at [428, 46] on div "00098791" at bounding box center [443, 48] width 49 height 7
copy div "00098791"
click at [516, 3] on nav "Order #7919 - Wilkhahn Asia Pacific Close Options Edit Order" at bounding box center [303, 10] width 607 height 20
click at [513, 13] on button "Close" at bounding box center [510, 10] width 33 height 10
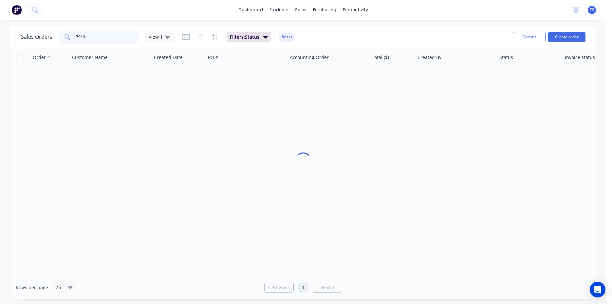
click at [85, 37] on input "7919" at bounding box center [108, 36] width 64 height 13
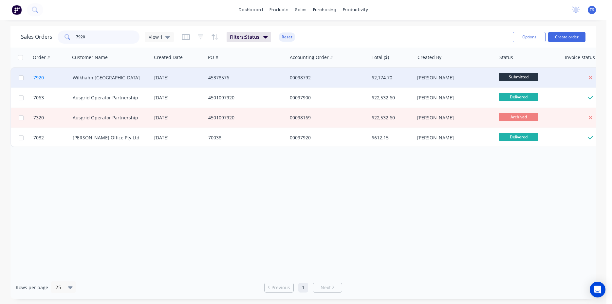
type input "7920"
click at [47, 76] on link "7920" at bounding box center [52, 78] width 39 height 20
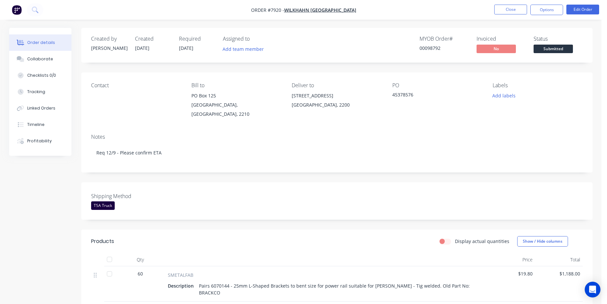
click at [554, 47] on span "Submitted" at bounding box center [552, 49] width 39 height 8
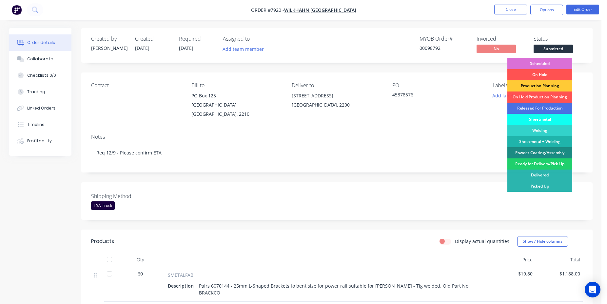
click at [546, 62] on div "Scheduled" at bounding box center [539, 63] width 65 height 11
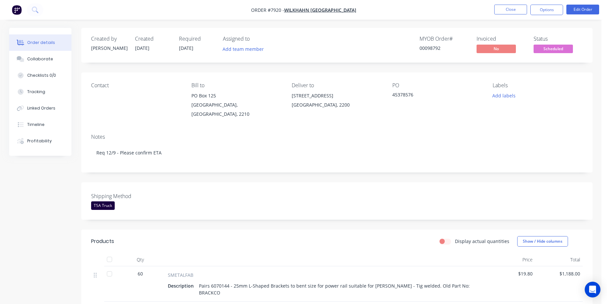
click at [436, 47] on div "00098792" at bounding box center [443, 48] width 49 height 7
copy div "00098792"
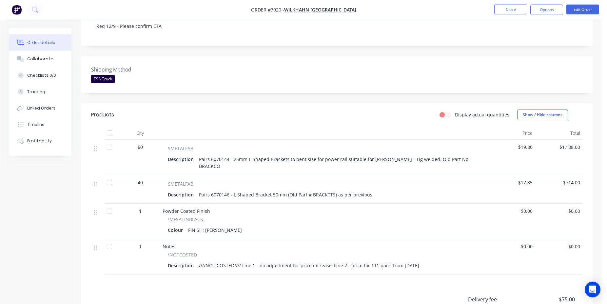
scroll to position [134, 0]
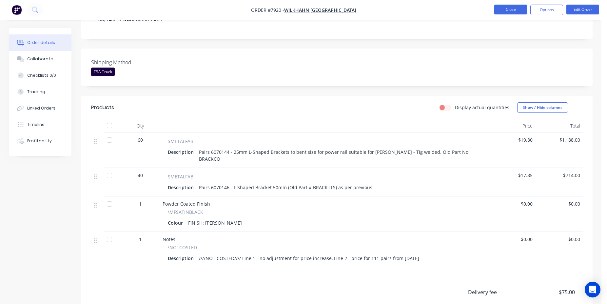
click at [505, 12] on button "Close" at bounding box center [510, 10] width 33 height 10
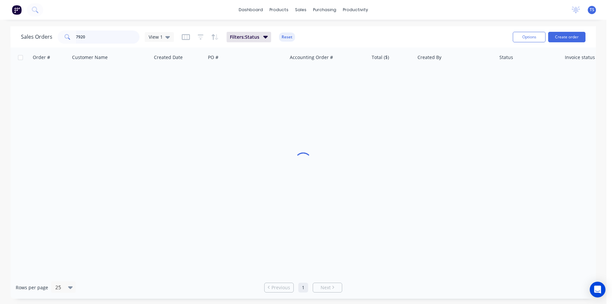
click at [99, 35] on input "7920" at bounding box center [108, 36] width 64 height 13
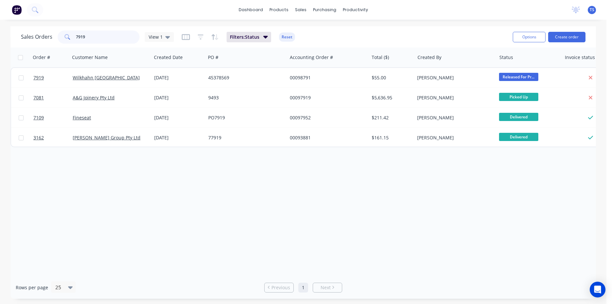
click at [98, 37] on input "7919" at bounding box center [108, 36] width 64 height 13
click at [108, 42] on input "7919" at bounding box center [108, 36] width 64 height 13
click at [99, 40] on input "7919" at bounding box center [108, 36] width 64 height 13
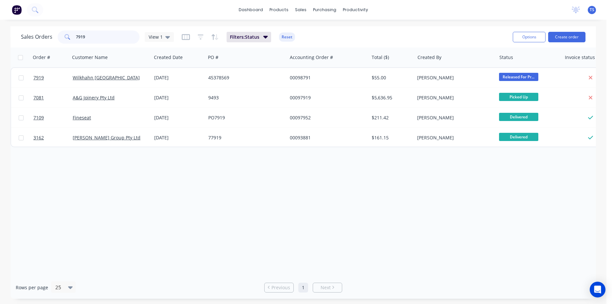
click at [99, 40] on input "7919" at bounding box center [108, 36] width 64 height 13
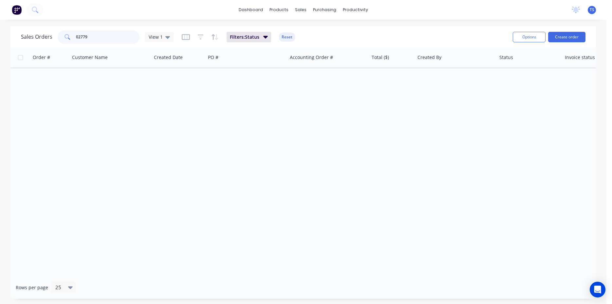
click at [80, 35] on input "02779" at bounding box center [108, 36] width 64 height 13
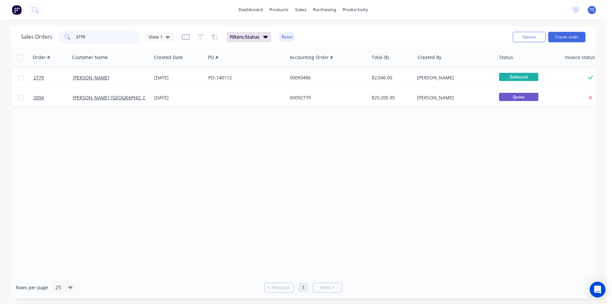
drag, startPoint x: 104, startPoint y: 38, endPoint x: -11, endPoint y: 33, distance: 114.4
click at [76, 33] on input "2779" at bounding box center [108, 36] width 64 height 13
click at [107, 37] on input "2779" at bounding box center [108, 36] width 64 height 13
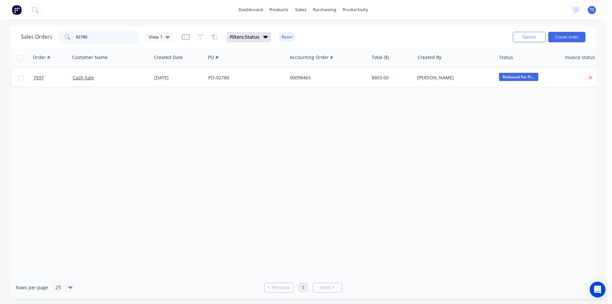
type input "02780"
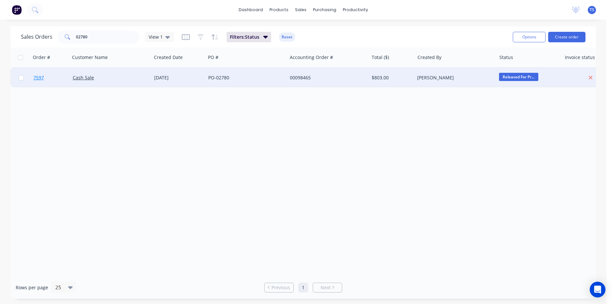
click at [44, 80] on link "7597" at bounding box center [52, 78] width 39 height 20
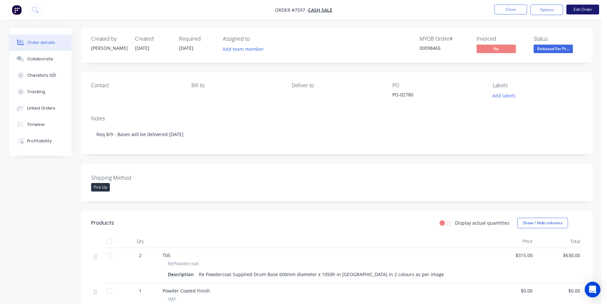
click at [591, 7] on button "Edit Order" at bounding box center [582, 10] width 33 height 10
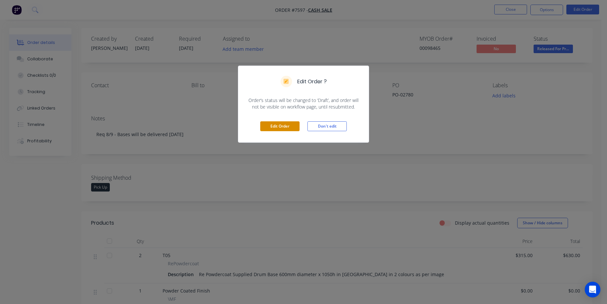
click at [290, 125] on button "Edit Order" at bounding box center [279, 126] width 39 height 10
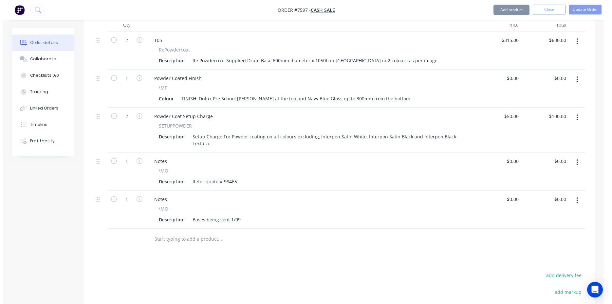
scroll to position [234, 0]
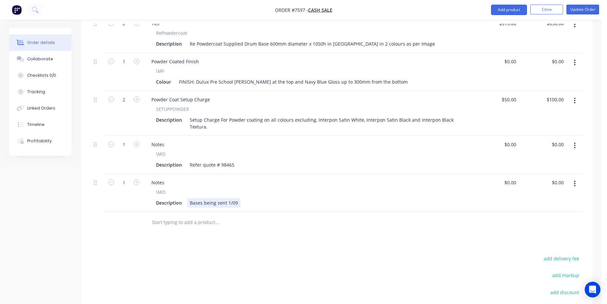
drag, startPoint x: 228, startPoint y: 202, endPoint x: 250, endPoint y: 208, distance: 22.8
click at [229, 202] on div "Bases being sent 1/09" at bounding box center [213, 203] width 53 height 10
click at [585, 10] on button "Update Order" at bounding box center [582, 10] width 33 height 10
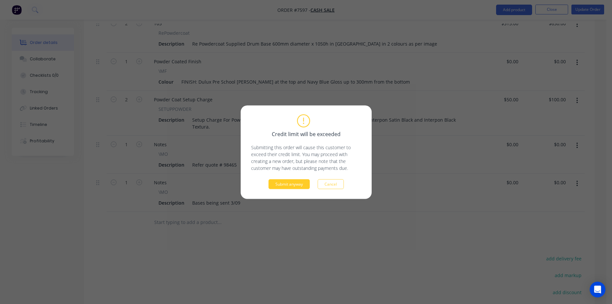
click at [284, 185] on button "Submit anyway" at bounding box center [289, 184] width 41 height 10
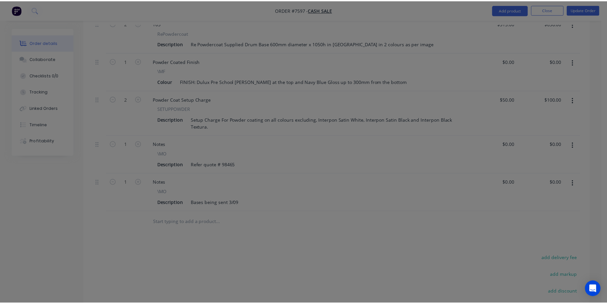
scroll to position [224, 0]
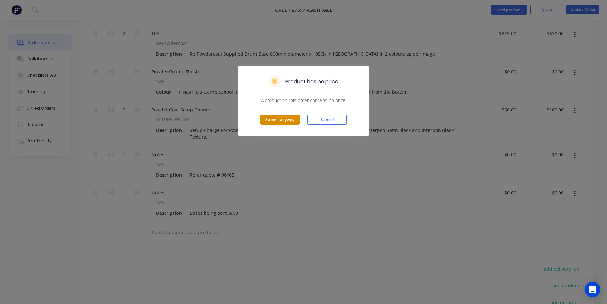
click at [272, 122] on button "Submit anyway" at bounding box center [279, 120] width 39 height 10
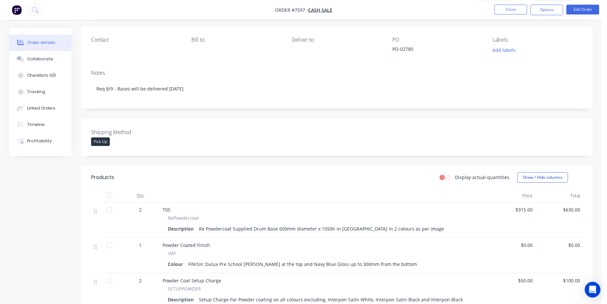
scroll to position [0, 0]
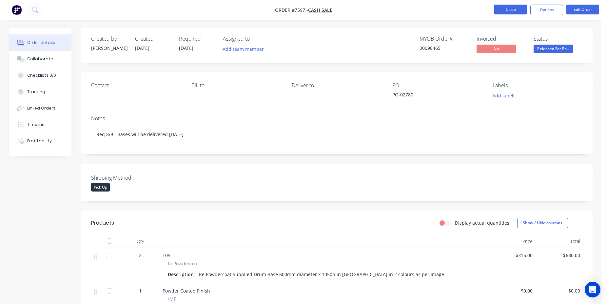
click at [511, 10] on button "Close" at bounding box center [510, 10] width 33 height 10
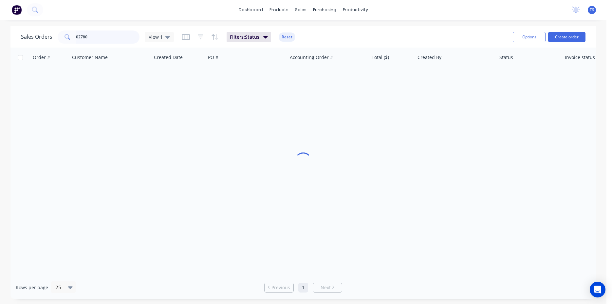
click at [106, 33] on input "02780" at bounding box center [108, 36] width 64 height 13
click at [106, 33] on input "98174" at bounding box center [108, 36] width 64 height 13
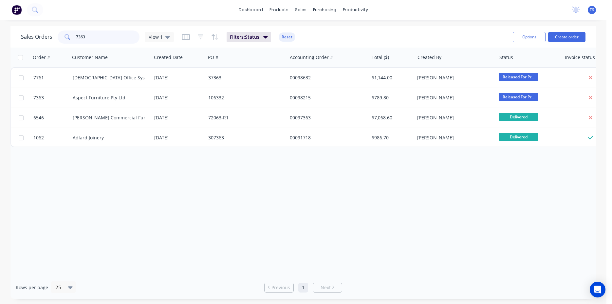
click at [106, 33] on input "7363" at bounding box center [108, 36] width 64 height 13
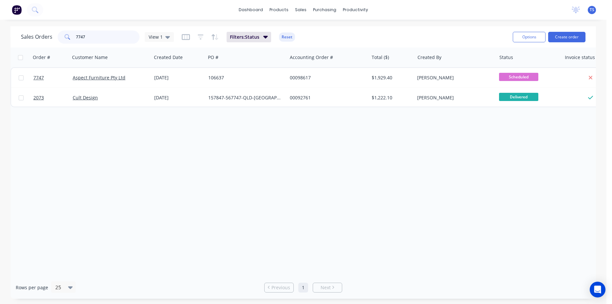
click at [106, 33] on input "7747" at bounding box center [108, 36] width 64 height 13
click at [98, 38] on input "7736" at bounding box center [108, 36] width 64 height 13
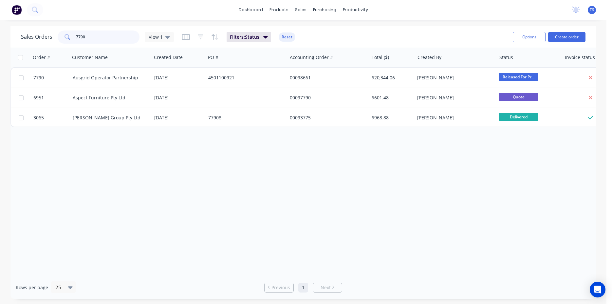
click at [95, 38] on input "7790" at bounding box center [108, 36] width 64 height 13
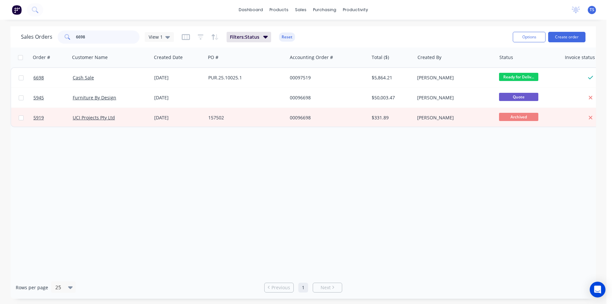
click at [95, 38] on input "6698" at bounding box center [108, 36] width 64 height 13
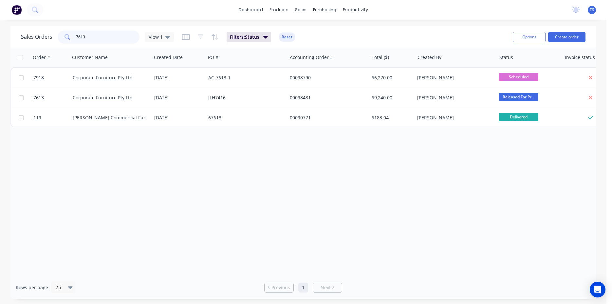
click at [95, 38] on input "7613" at bounding box center [108, 36] width 64 height 13
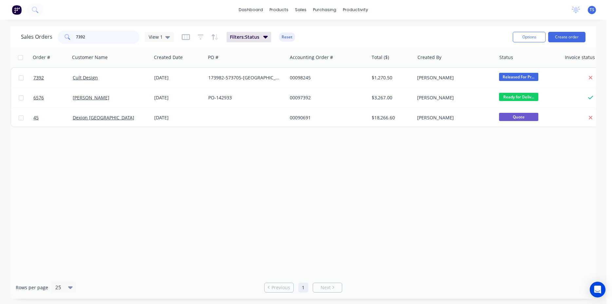
click at [101, 38] on input "7392" at bounding box center [108, 36] width 64 height 13
click at [92, 42] on input "7431" at bounding box center [108, 36] width 64 height 13
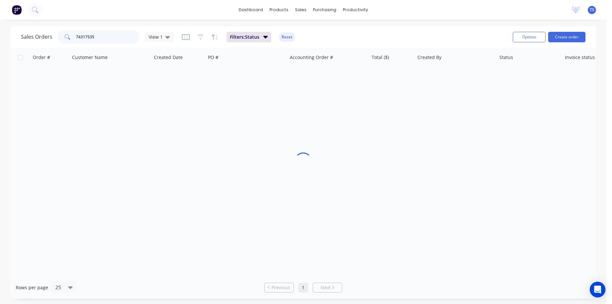
click at [93, 42] on input "74317535" at bounding box center [108, 36] width 64 height 13
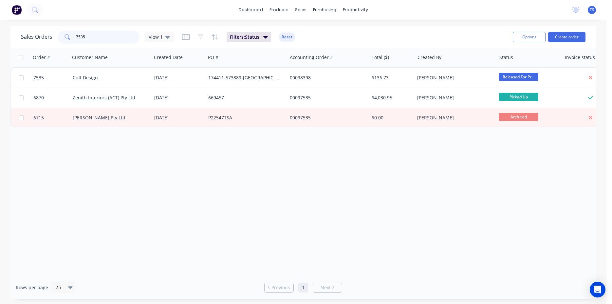
click at [100, 35] on input "7535" at bounding box center [108, 36] width 64 height 13
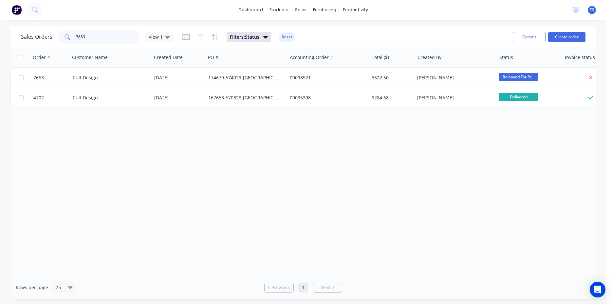
click at [87, 41] on input "7653" at bounding box center [108, 36] width 64 height 13
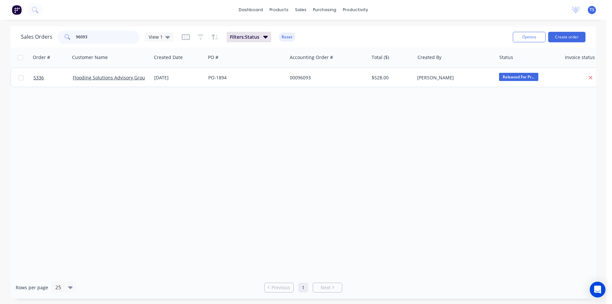
click at [104, 38] on input "96093" at bounding box center [108, 36] width 64 height 13
click at [104, 39] on input "7597" at bounding box center [108, 36] width 64 height 13
click at [98, 37] on input "7597" at bounding box center [108, 36] width 64 height 13
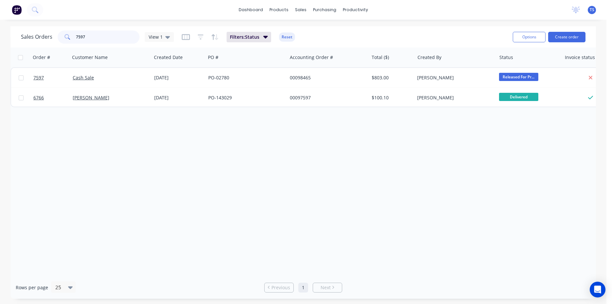
click at [98, 37] on input "7597" at bounding box center [108, 36] width 64 height 13
click at [92, 39] on input "7430" at bounding box center [108, 36] width 64 height 13
click at [99, 36] on input "6752" at bounding box center [108, 36] width 64 height 13
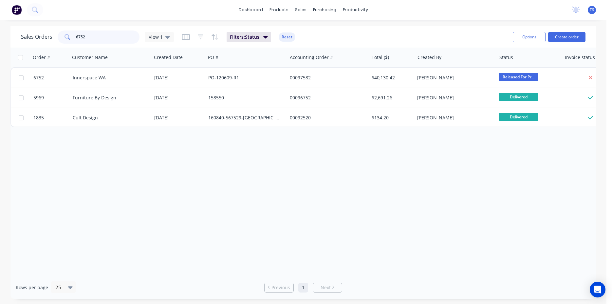
click at [99, 36] on input "6752" at bounding box center [108, 36] width 64 height 13
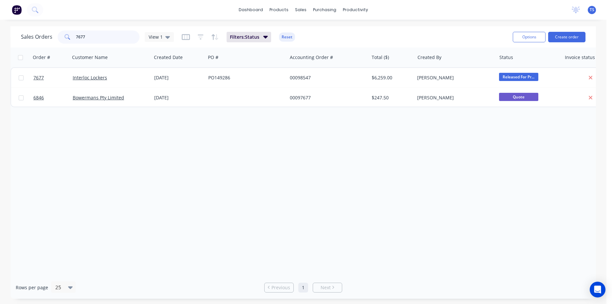
click at [99, 36] on input "7677" at bounding box center [108, 36] width 64 height 13
click at [100, 38] on input "7677" at bounding box center [108, 36] width 64 height 13
click at [100, 39] on input "7754" at bounding box center [108, 36] width 64 height 13
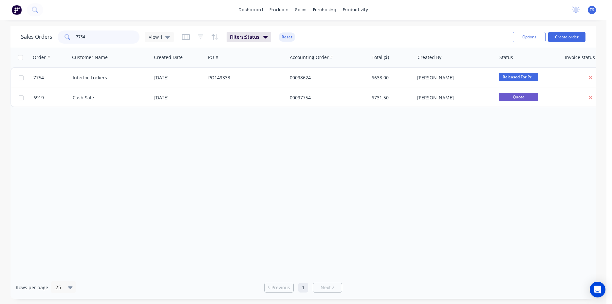
click at [100, 39] on input "7754" at bounding box center [108, 36] width 64 height 13
click at [98, 38] on input "7755" at bounding box center [108, 36] width 64 height 13
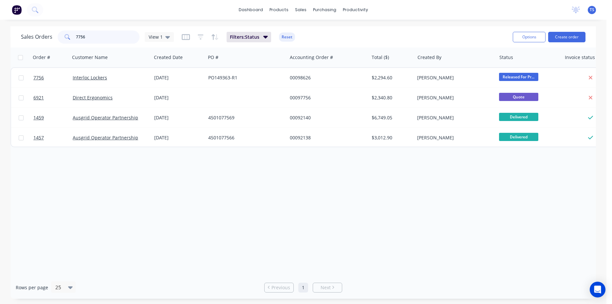
click at [98, 37] on input "7756" at bounding box center [108, 36] width 64 height 13
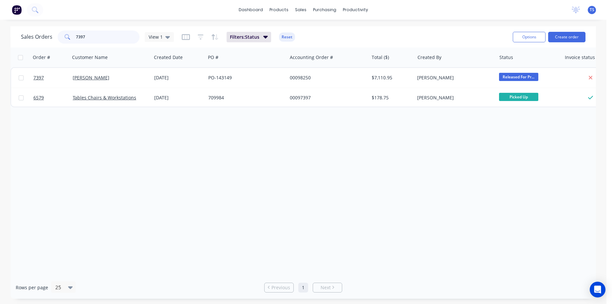
click at [98, 37] on input "7397" at bounding box center [108, 36] width 64 height 13
click at [97, 38] on input "7782" at bounding box center [108, 36] width 64 height 13
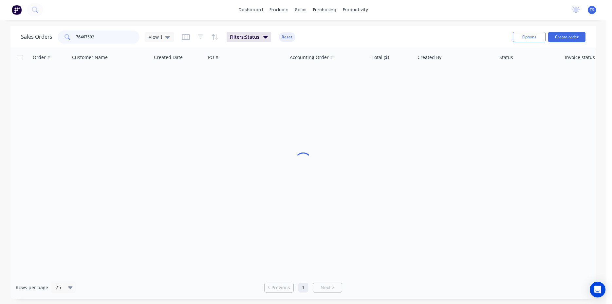
click at [110, 32] on input "76467592" at bounding box center [108, 36] width 64 height 13
click at [109, 34] on input "76467592" at bounding box center [108, 36] width 64 height 13
click at [106, 37] on input "76467592" at bounding box center [108, 36] width 64 height 13
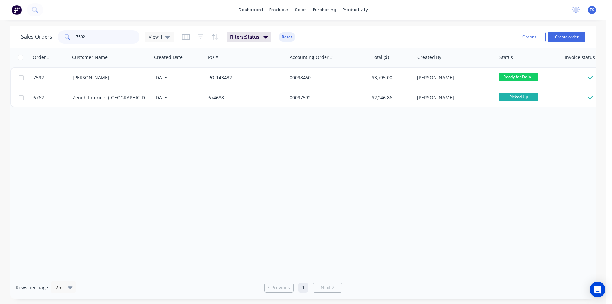
click at [106, 37] on input "7592" at bounding box center [108, 36] width 64 height 13
click at [91, 38] on input "7792" at bounding box center [108, 36] width 64 height 13
click at [91, 37] on input "7685" at bounding box center [108, 36] width 64 height 13
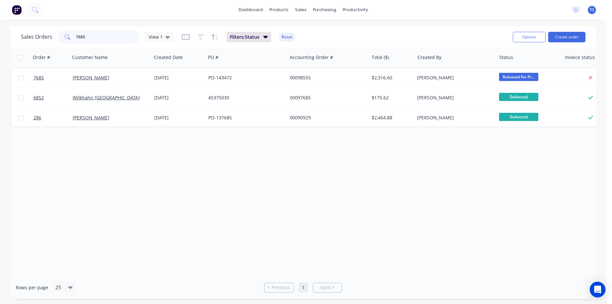
click at [91, 37] on input "7685" at bounding box center [108, 36] width 64 height 13
click at [91, 37] on input "7731" at bounding box center [108, 36] width 64 height 13
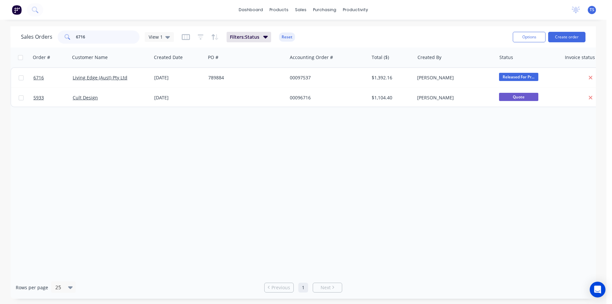
click at [90, 38] on input "6716" at bounding box center [108, 36] width 64 height 13
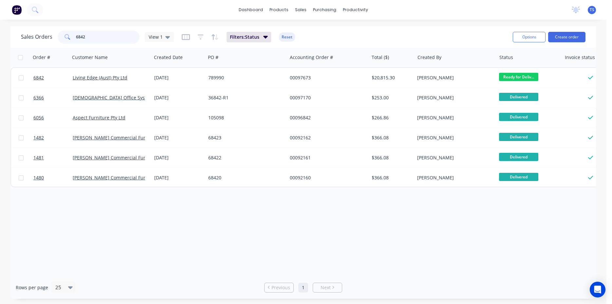
click at [90, 37] on input "6842" at bounding box center [108, 36] width 64 height 13
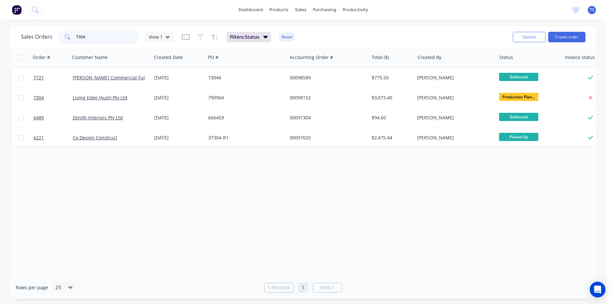
click at [103, 38] on input "7304" at bounding box center [108, 36] width 64 height 13
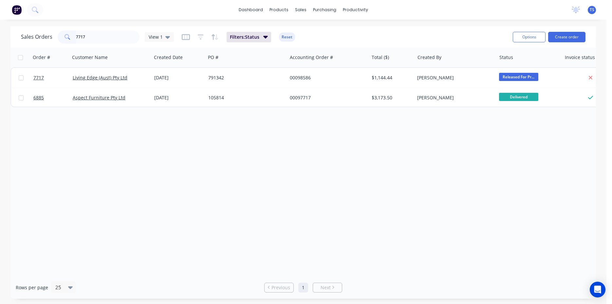
click at [55, 27] on div "Sales Orders 7717 View 1 Filters: Status Reset Options Create order" at bounding box center [303, 36] width 586 height 21
click at [90, 31] on input "7717" at bounding box center [108, 36] width 64 height 13
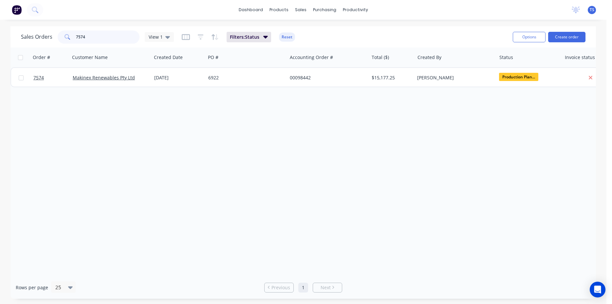
click at [91, 31] on input "7574" at bounding box center [108, 36] width 64 height 13
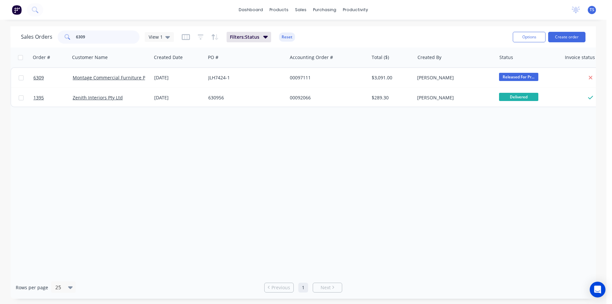
click at [91, 31] on input "6309" at bounding box center [108, 36] width 64 height 13
click at [93, 35] on input "6309" at bounding box center [108, 36] width 64 height 13
click at [93, 36] on input "6309" at bounding box center [108, 36] width 64 height 13
type input "6"
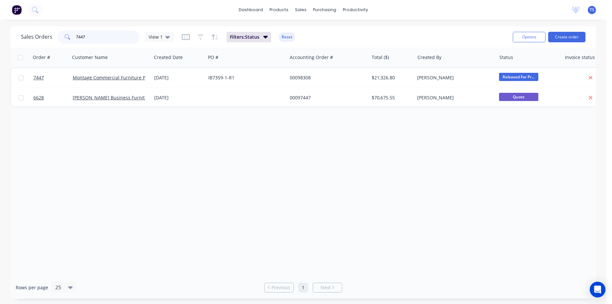
click at [111, 36] on input "7447" at bounding box center [108, 36] width 64 height 13
click at [108, 40] on input "7692" at bounding box center [108, 36] width 64 height 13
click at [114, 41] on input "7794" at bounding box center [108, 36] width 64 height 13
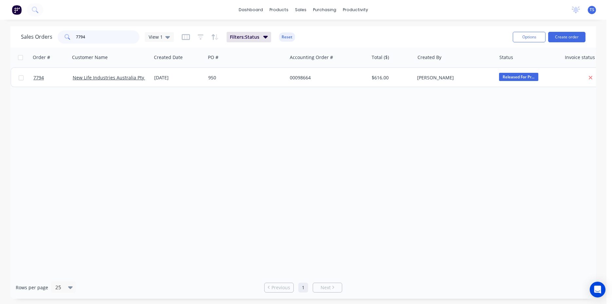
click at [114, 41] on input "7794" at bounding box center [108, 36] width 64 height 13
click at [114, 41] on input "7795" at bounding box center [108, 36] width 64 height 13
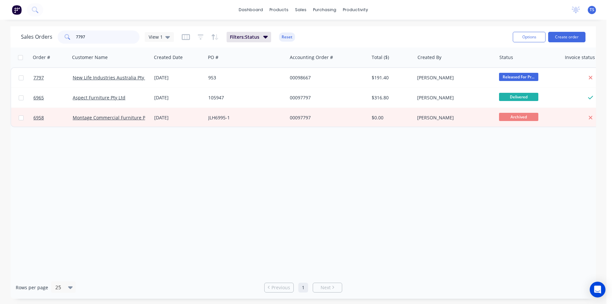
click at [114, 41] on input "7797" at bounding box center [108, 36] width 64 height 13
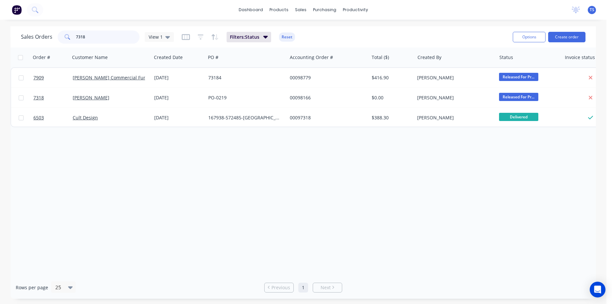
click at [101, 42] on input "7318" at bounding box center [108, 36] width 64 height 13
click at [101, 42] on input "6802" at bounding box center [108, 36] width 64 height 13
click at [101, 42] on input "5498" at bounding box center [108, 36] width 64 height 13
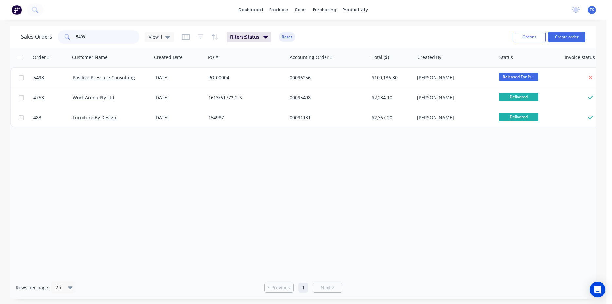
click at [101, 42] on input "5498" at bounding box center [108, 36] width 64 height 13
click at [101, 37] on input "7526" at bounding box center [108, 36] width 64 height 13
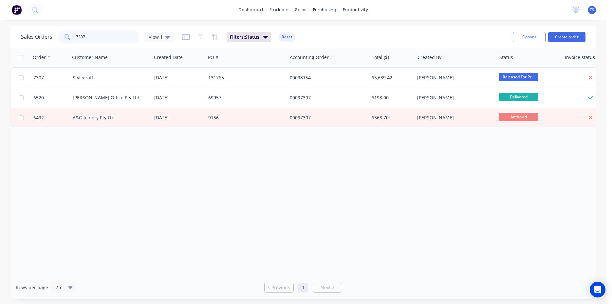
click at [94, 39] on input "7307" at bounding box center [108, 36] width 64 height 13
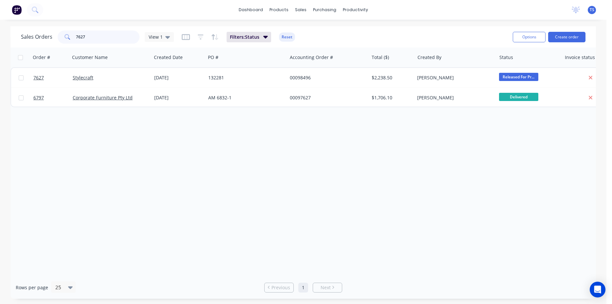
click at [94, 39] on input "7627" at bounding box center [108, 36] width 64 height 13
click at [94, 39] on input "6744" at bounding box center [108, 36] width 64 height 13
click at [93, 40] on input "7746" at bounding box center [108, 36] width 64 height 13
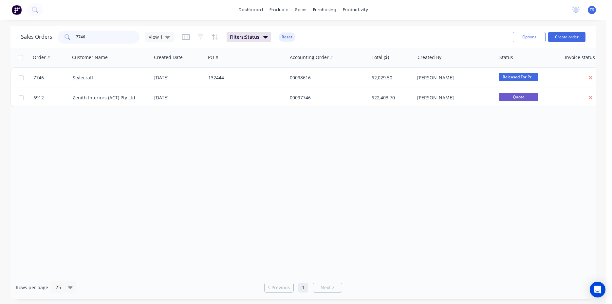
click at [93, 40] on input "7746" at bounding box center [108, 36] width 64 height 13
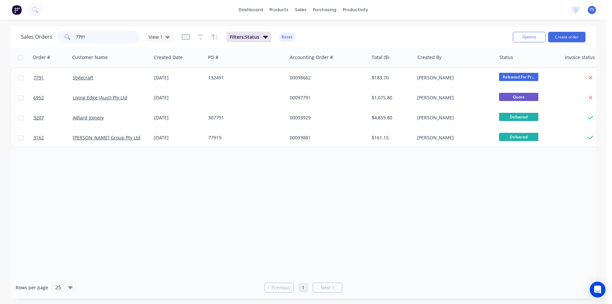
click at [96, 38] on input "7791" at bounding box center [108, 36] width 64 height 13
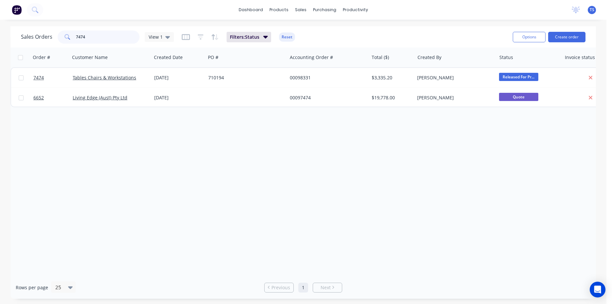
click at [100, 38] on input "7474" at bounding box center [108, 36] width 64 height 13
click at [94, 40] on input "7559" at bounding box center [108, 36] width 64 height 13
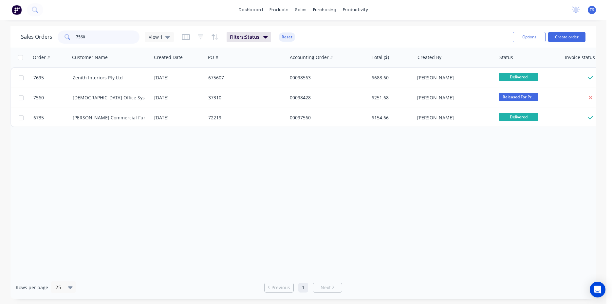
click at [89, 40] on input "7560" at bounding box center [108, 36] width 64 height 13
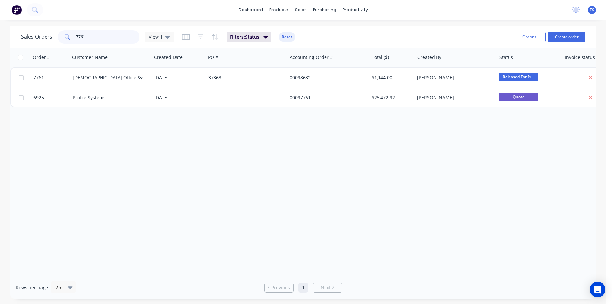
click at [89, 40] on input "7761" at bounding box center [108, 36] width 64 height 13
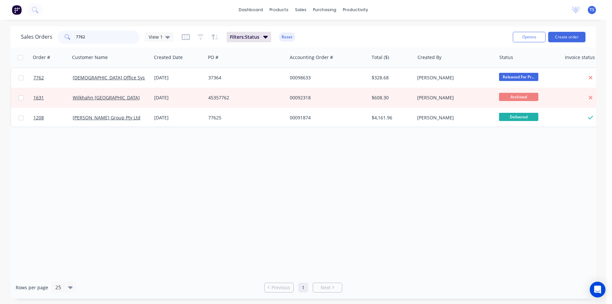
click at [89, 40] on input "7762" at bounding box center [108, 36] width 64 height 13
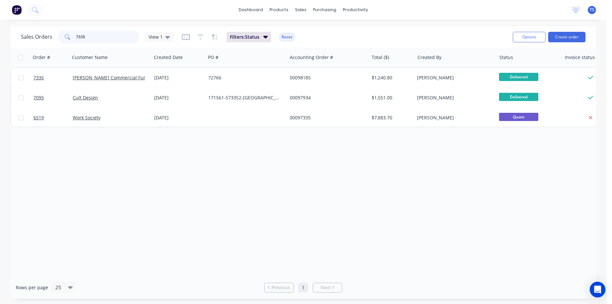
click at [89, 40] on input "7335" at bounding box center [108, 36] width 64 height 13
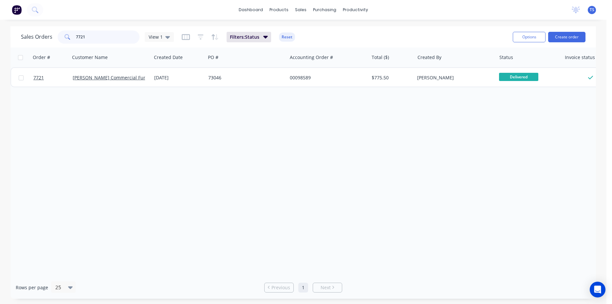
click at [104, 37] on input "7721" at bounding box center [108, 36] width 64 height 13
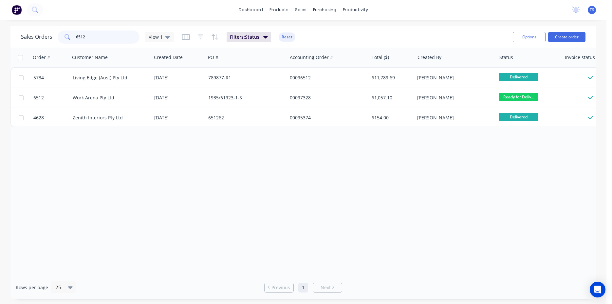
click at [104, 37] on input "6512" at bounding box center [108, 36] width 64 height 13
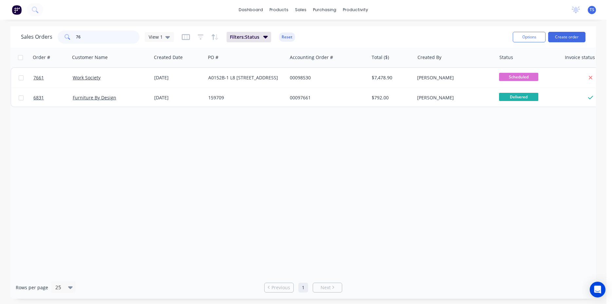
type input "7"
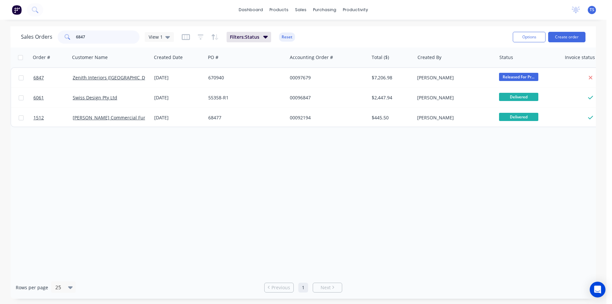
click at [98, 38] on input "6847" at bounding box center [108, 36] width 64 height 13
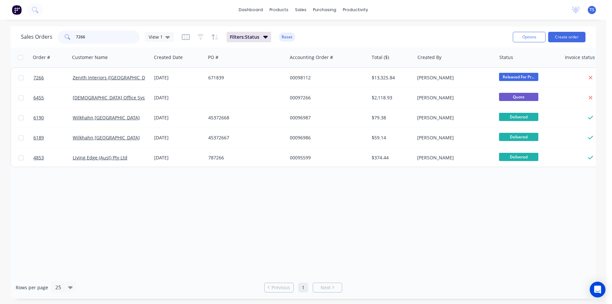
click at [92, 41] on input "7266" at bounding box center [108, 36] width 64 height 13
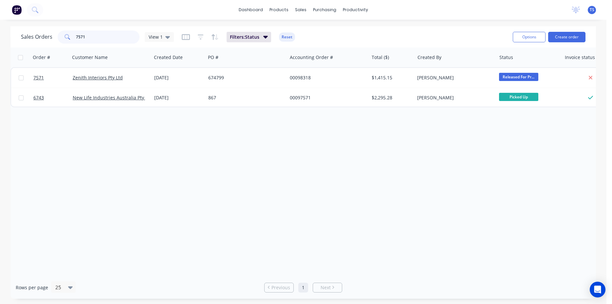
click at [94, 40] on input "7571" at bounding box center [108, 36] width 64 height 13
type input "7654"
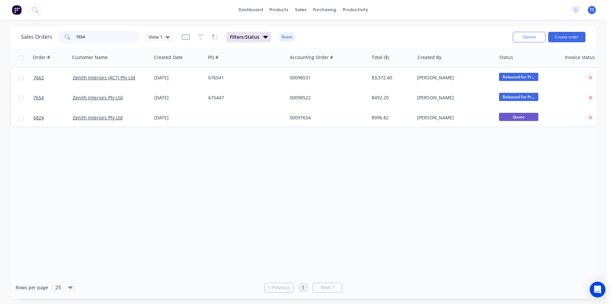
click at [90, 41] on input "7654" at bounding box center [108, 36] width 64 height 13
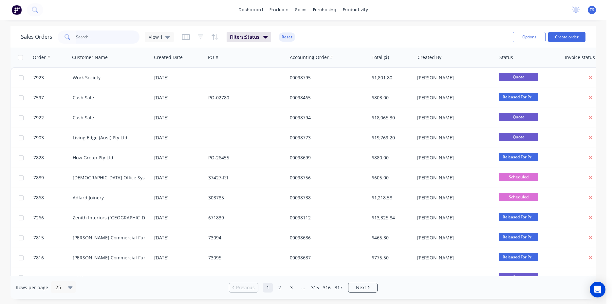
click at [101, 34] on input "text" at bounding box center [108, 36] width 64 height 13
click at [114, 42] on input "text" at bounding box center [108, 36] width 64 height 13
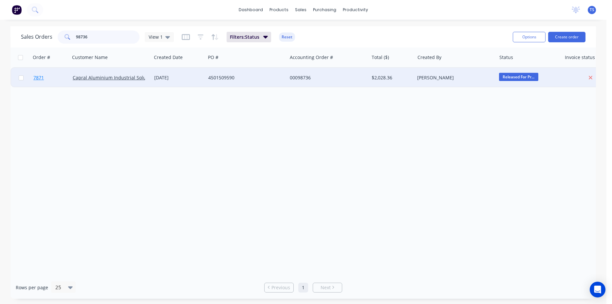
type input "98736"
click at [49, 79] on link "7871" at bounding box center [52, 78] width 39 height 20
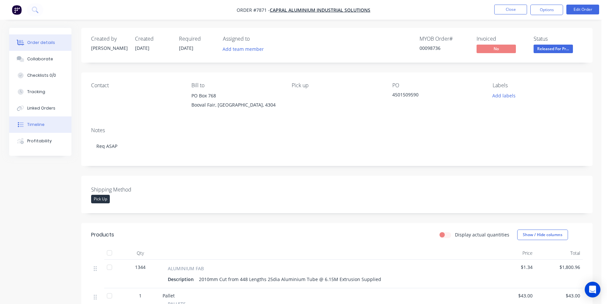
click at [56, 119] on button "Timeline" at bounding box center [40, 124] width 62 height 16
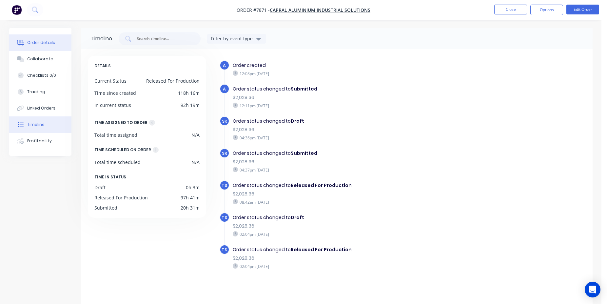
click at [41, 43] on div "Order details" at bounding box center [41, 43] width 28 height 6
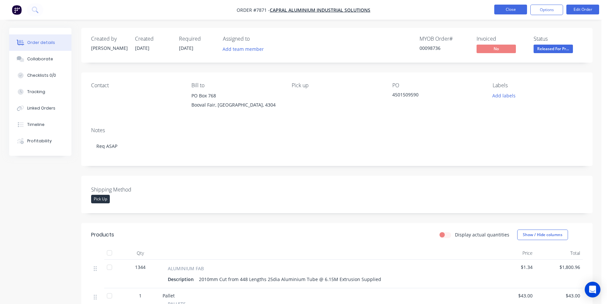
click at [521, 10] on button "Close" at bounding box center [510, 10] width 33 height 10
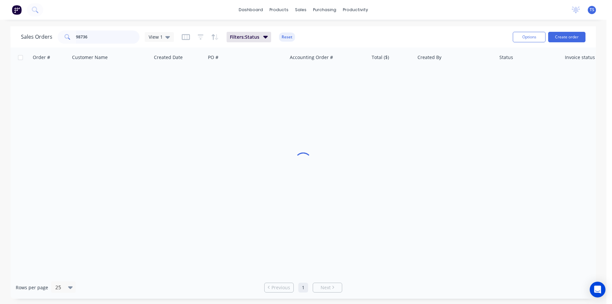
click at [113, 36] on input "98736" at bounding box center [108, 36] width 64 height 13
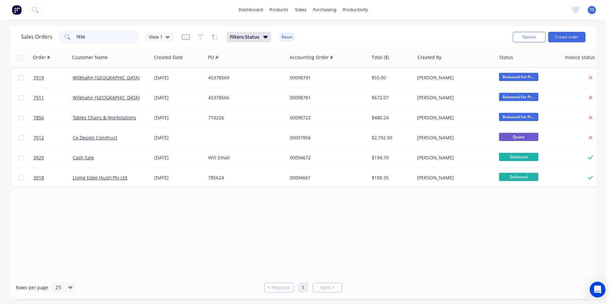
click at [110, 37] on input "7856" at bounding box center [108, 36] width 64 height 13
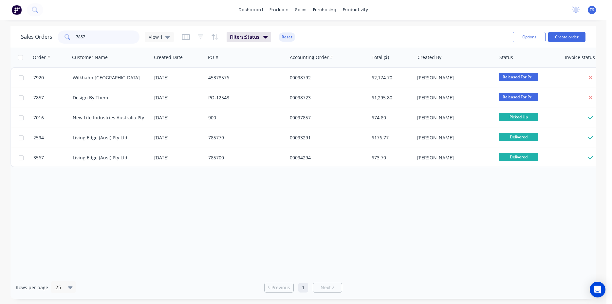
click at [104, 39] on input "7857" at bounding box center [108, 36] width 64 height 13
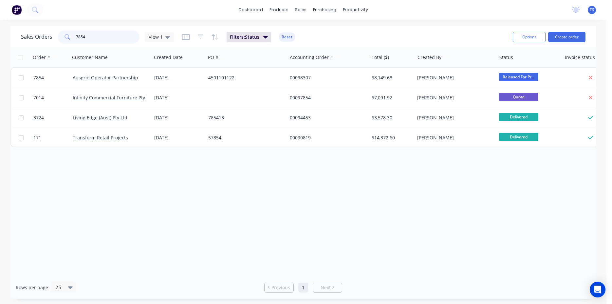
click at [95, 38] on input "7854" at bounding box center [108, 36] width 64 height 13
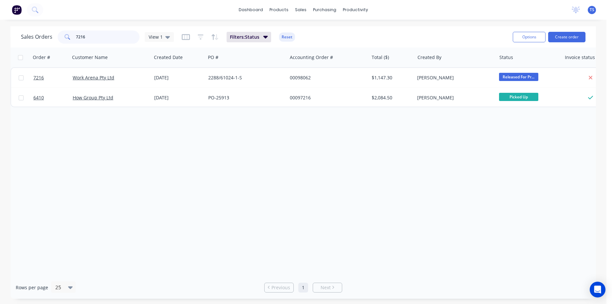
click at [90, 40] on input "7216" at bounding box center [108, 36] width 64 height 13
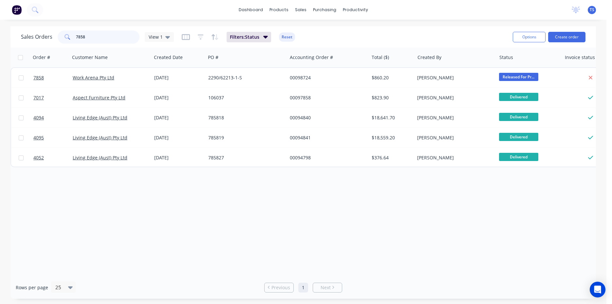
click at [99, 39] on input "7858" at bounding box center [108, 36] width 64 height 13
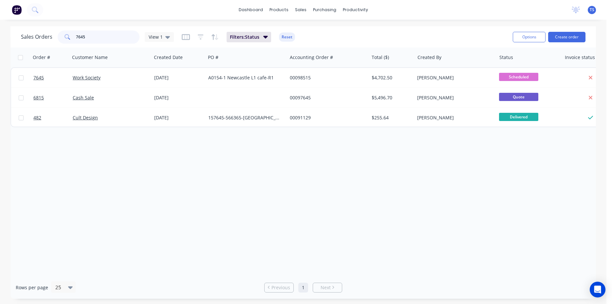
click at [99, 39] on input "7645" at bounding box center [108, 36] width 64 height 13
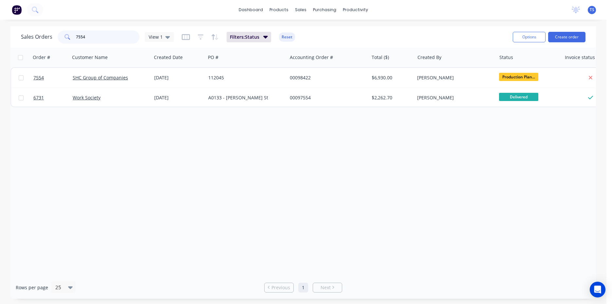
click at [97, 40] on input "7554" at bounding box center [108, 36] width 64 height 13
click at [97, 40] on input "7861" at bounding box center [108, 36] width 64 height 13
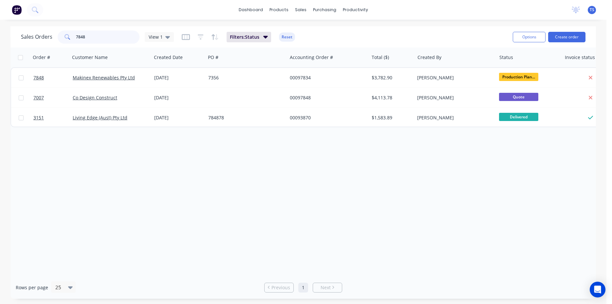
click at [97, 40] on input "7848" at bounding box center [108, 36] width 64 height 13
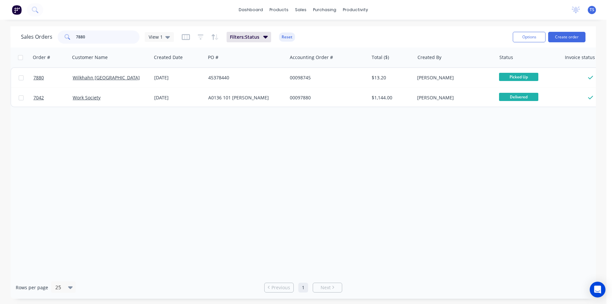
click at [93, 41] on input "7880" at bounding box center [108, 36] width 64 height 13
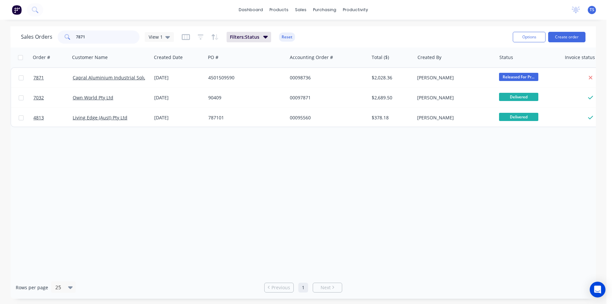
click at [93, 41] on input "7871" at bounding box center [108, 36] width 64 height 13
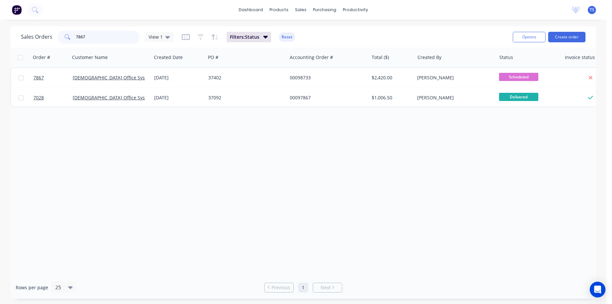
click at [93, 41] on input "7867" at bounding box center [108, 36] width 64 height 13
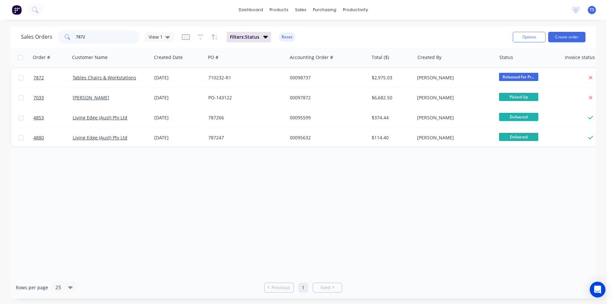
click at [93, 41] on input "7872" at bounding box center [108, 36] width 64 height 13
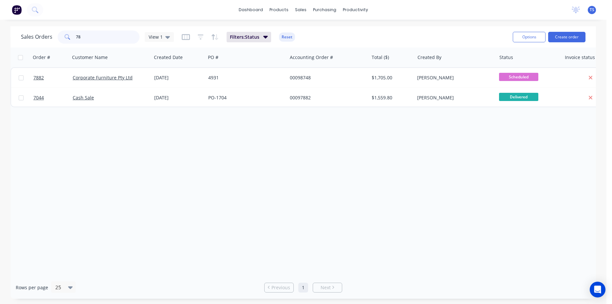
type input "7"
click at [93, 41] on input "4854" at bounding box center [108, 36] width 64 height 13
drag, startPoint x: 93, startPoint y: 41, endPoint x: 97, endPoint y: 37, distance: 5.8
click at [93, 39] on input "4854" at bounding box center [108, 36] width 64 height 13
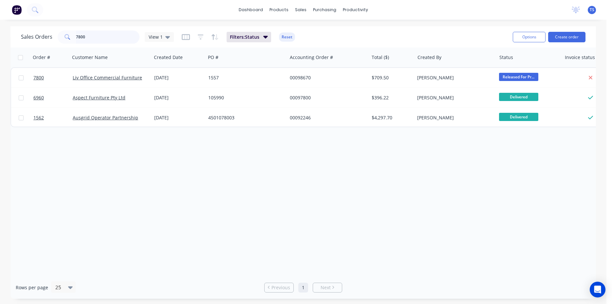
click at [102, 36] on input "7800" at bounding box center [108, 36] width 64 height 13
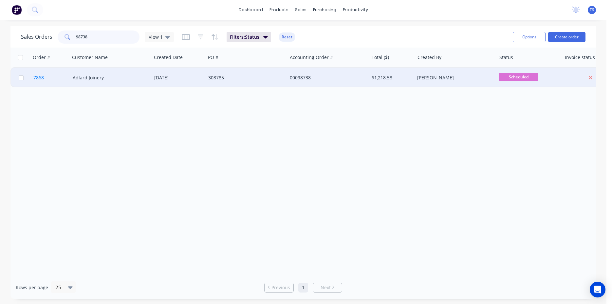
type input "98738"
click at [38, 77] on span "7868" at bounding box center [38, 77] width 10 height 7
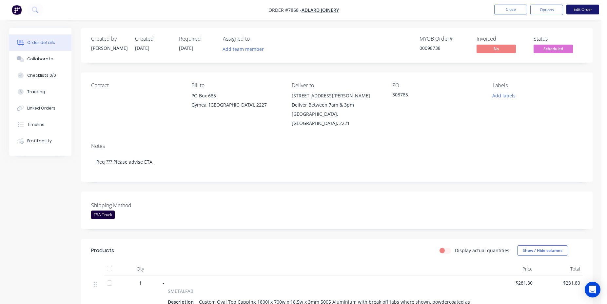
click at [582, 12] on button "Edit Order" at bounding box center [582, 10] width 33 height 10
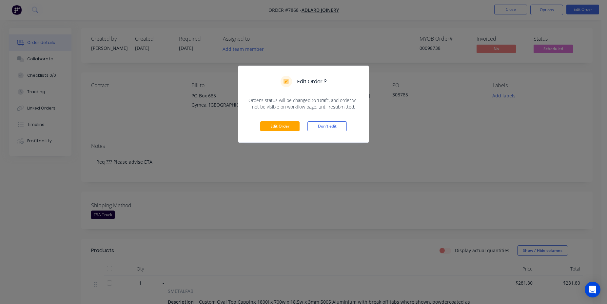
click at [265, 133] on div "Edit Order Don't edit" at bounding box center [303, 126] width 130 height 32
click at [279, 126] on button "Edit Order" at bounding box center [279, 126] width 39 height 10
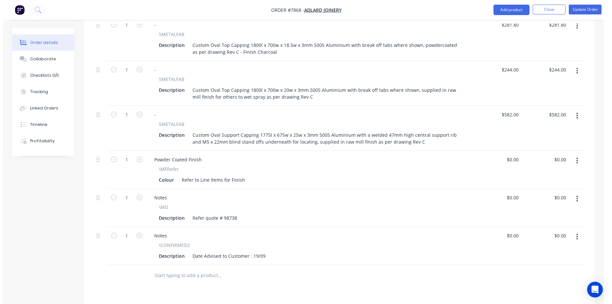
scroll to position [334, 0]
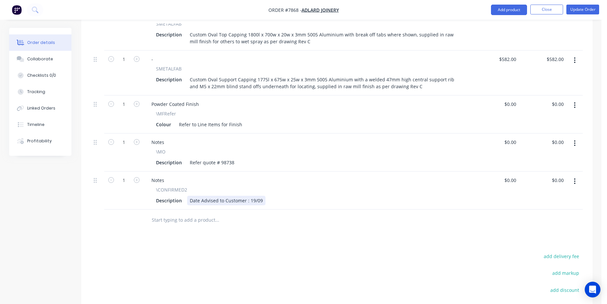
click at [261, 196] on div "Date Advised to Customer : 19/09" at bounding box center [226, 201] width 78 height 10
click at [581, 9] on button "Update Order" at bounding box center [582, 10] width 33 height 10
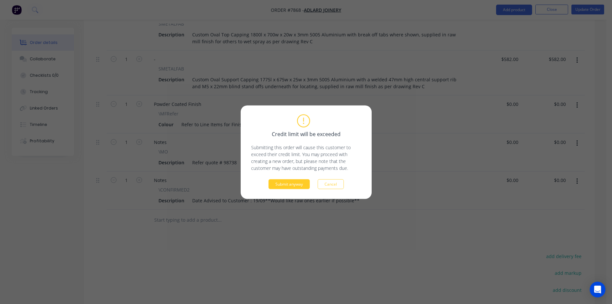
click at [288, 186] on button "Submit anyway" at bounding box center [289, 184] width 41 height 10
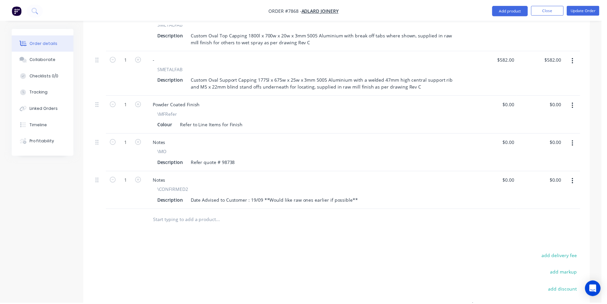
scroll to position [308, 0]
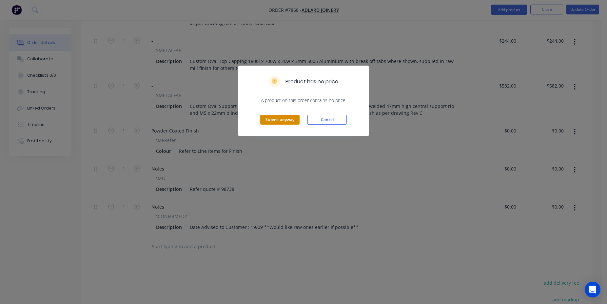
click at [281, 121] on button "Submit anyway" at bounding box center [279, 120] width 39 height 10
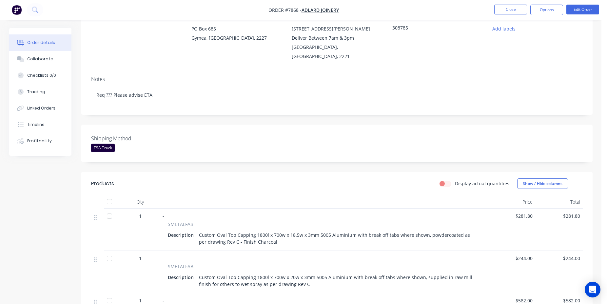
scroll to position [0, 0]
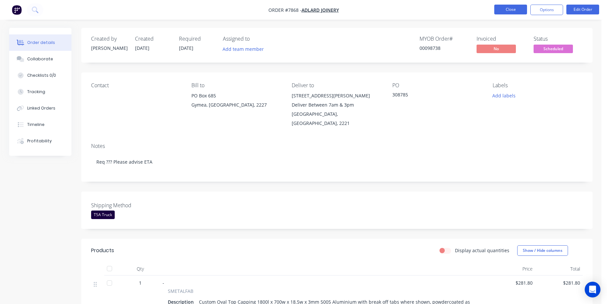
click at [499, 7] on button "Close" at bounding box center [510, 10] width 33 height 10
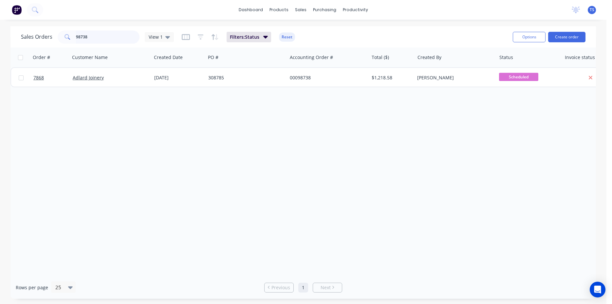
click at [94, 41] on input "98738" at bounding box center [108, 36] width 64 height 13
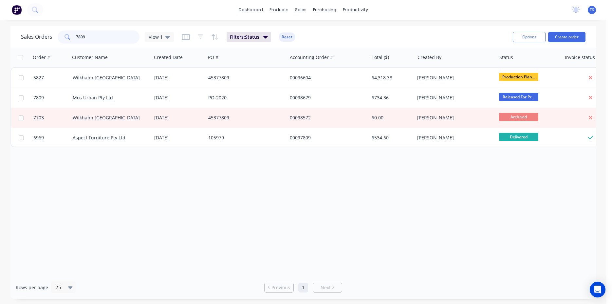
click at [123, 43] on input "7809" at bounding box center [108, 36] width 64 height 13
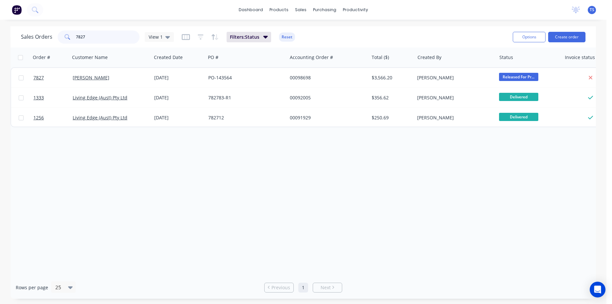
click at [123, 43] on input "7827" at bounding box center [108, 36] width 64 height 13
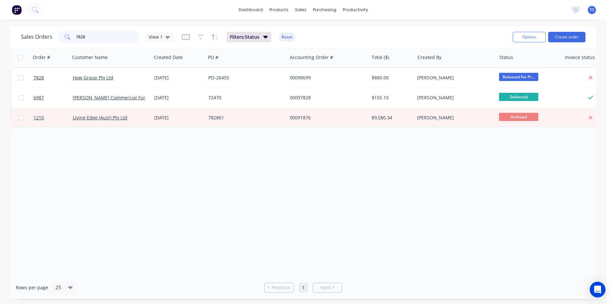
click at [102, 37] on input "7828" at bounding box center [108, 36] width 64 height 13
type input "8"
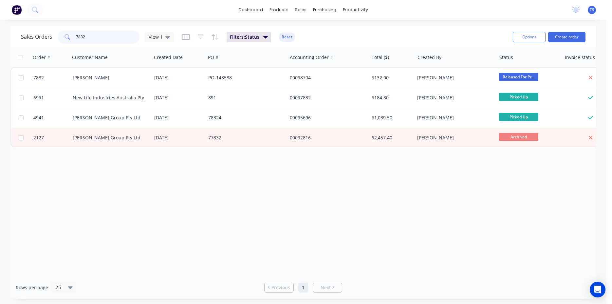
click at [88, 41] on input "7832" at bounding box center [108, 36] width 64 height 13
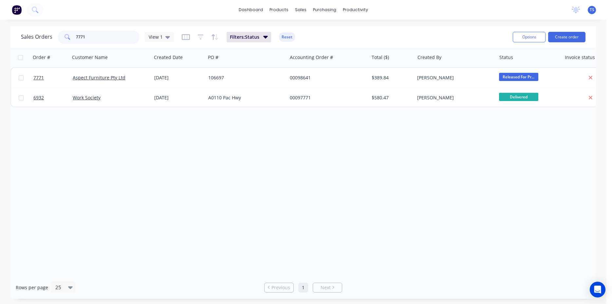
click at [88, 41] on input "7771" at bounding box center [108, 36] width 64 height 13
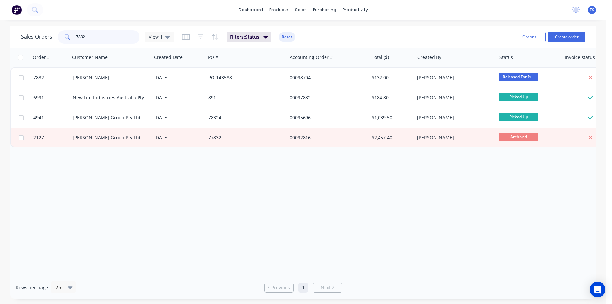
click at [93, 41] on input "7832" at bounding box center [108, 36] width 64 height 13
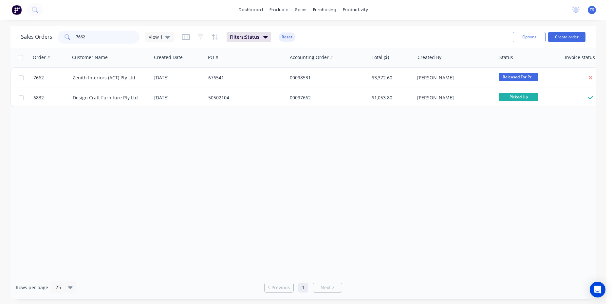
click at [93, 41] on input "7662" at bounding box center [108, 36] width 64 height 13
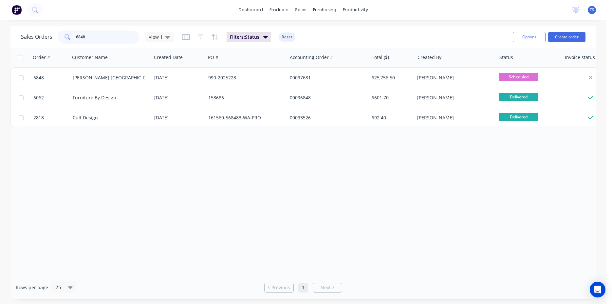
click at [93, 41] on input "6848" at bounding box center [108, 36] width 64 height 13
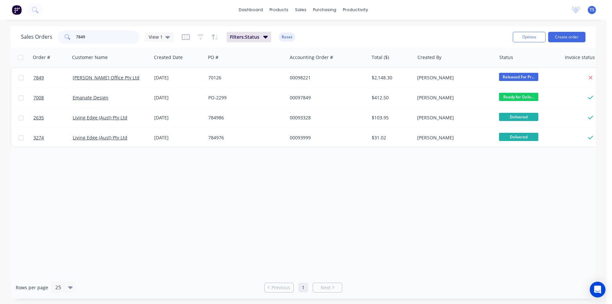
click at [93, 41] on input "7849" at bounding box center [108, 36] width 64 height 13
click at [95, 34] on input "7849" at bounding box center [108, 36] width 64 height 13
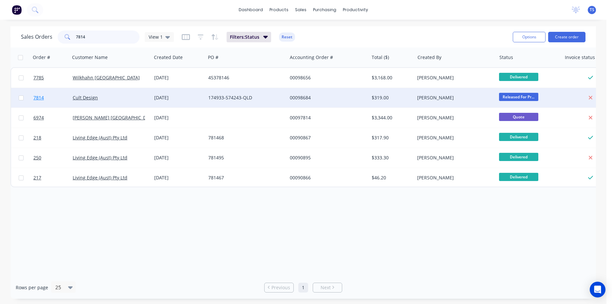
type input "7814"
click at [45, 93] on link "7814" at bounding box center [52, 98] width 39 height 20
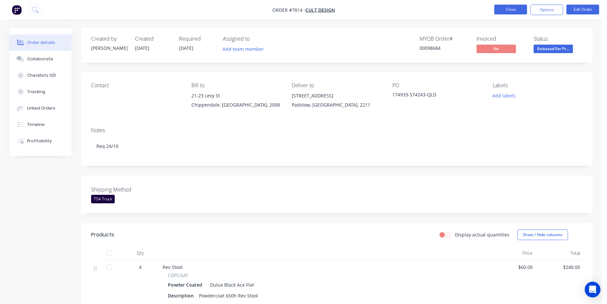
click at [506, 13] on button "Close" at bounding box center [510, 10] width 33 height 10
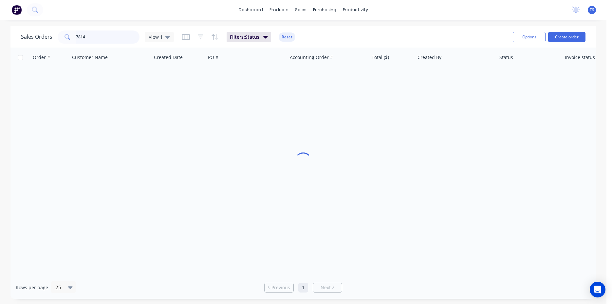
click at [110, 36] on input "7814" at bounding box center [108, 36] width 64 height 13
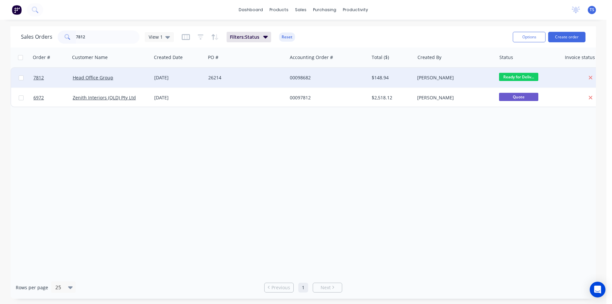
click at [529, 78] on span "Ready for Deliv..." at bounding box center [518, 77] width 39 height 8
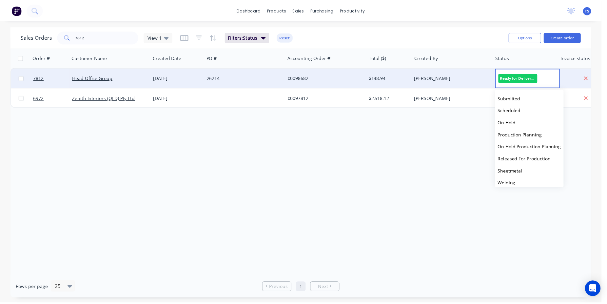
scroll to position [71, 0]
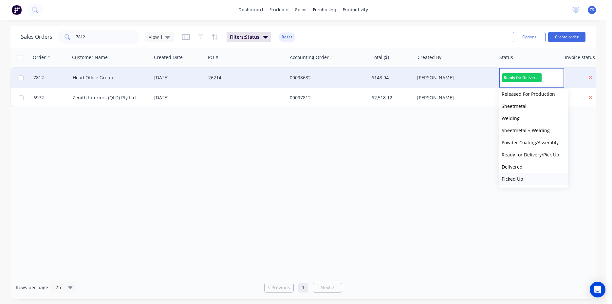
click at [530, 173] on button "Picked Up" at bounding box center [533, 179] width 69 height 12
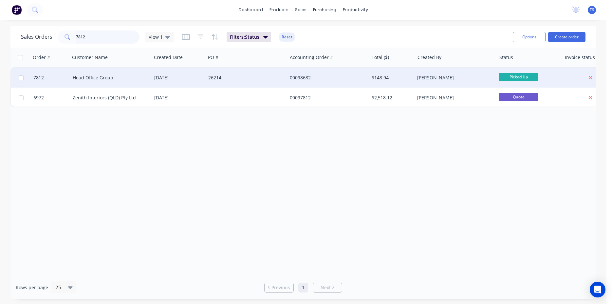
click at [117, 36] on input "7812" at bounding box center [108, 36] width 64 height 13
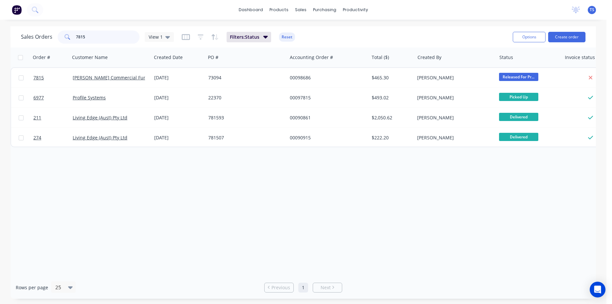
click at [115, 38] on input "7815" at bounding box center [108, 36] width 64 height 13
click at [103, 41] on input "7816" at bounding box center [108, 36] width 64 height 13
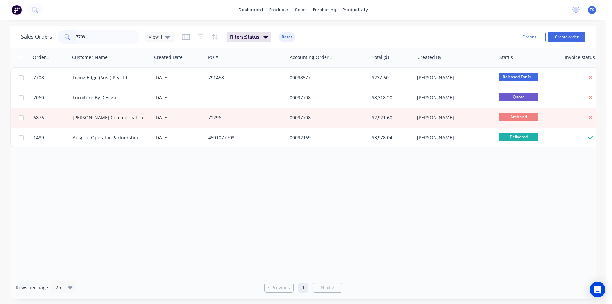
click at [93, 44] on div "Sales Orders 7708 View 1 Filters: Status Reset" at bounding box center [264, 37] width 487 height 16
click at [94, 42] on input "7708" at bounding box center [108, 36] width 64 height 13
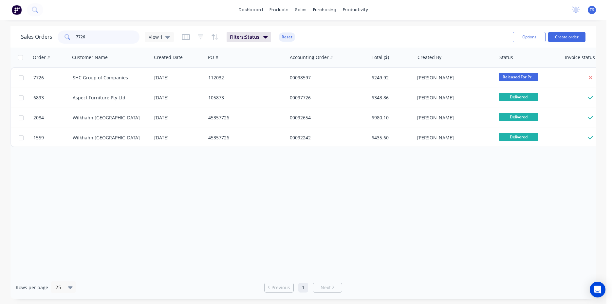
click at [90, 38] on input "7726" at bounding box center [108, 36] width 64 height 13
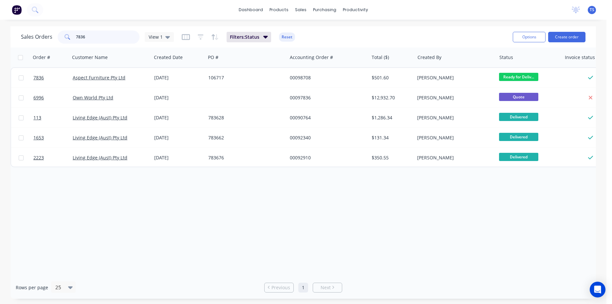
click at [90, 38] on input "7836" at bounding box center [108, 36] width 64 height 13
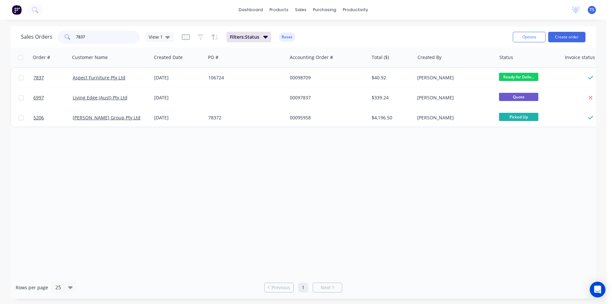
click at [116, 34] on input "7837" at bounding box center [108, 36] width 64 height 13
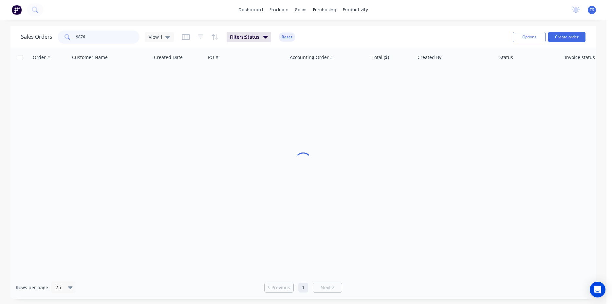
type input "98765"
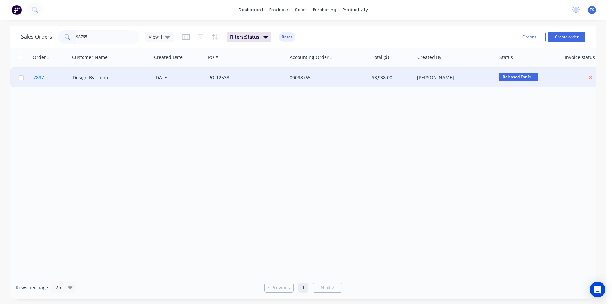
click at [54, 79] on link "7897" at bounding box center [52, 78] width 39 height 20
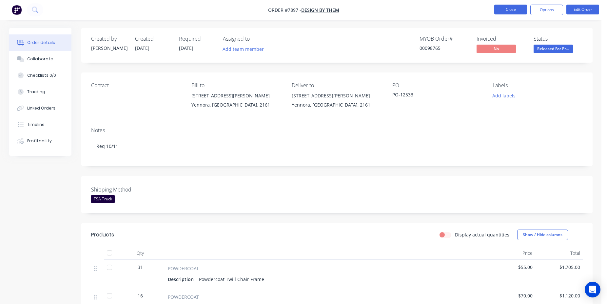
click at [502, 10] on button "Close" at bounding box center [510, 10] width 33 height 10
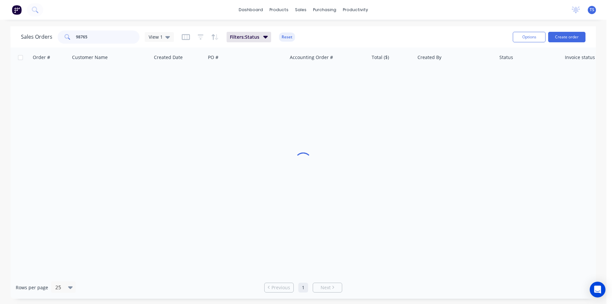
click at [102, 35] on input "98765" at bounding box center [108, 36] width 64 height 13
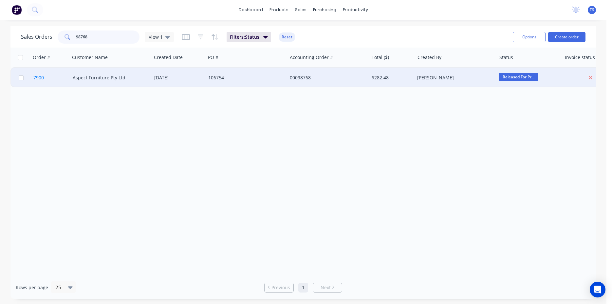
type input "98768"
click at [52, 80] on link "7900" at bounding box center [52, 78] width 39 height 20
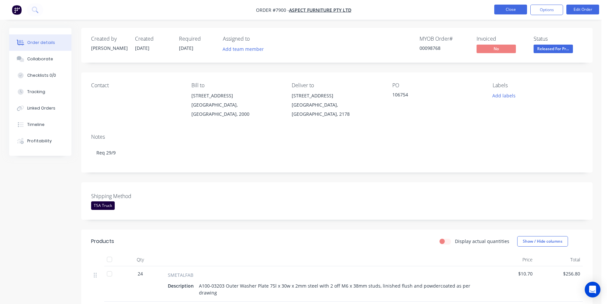
click at [517, 14] on button "Close" at bounding box center [510, 10] width 33 height 10
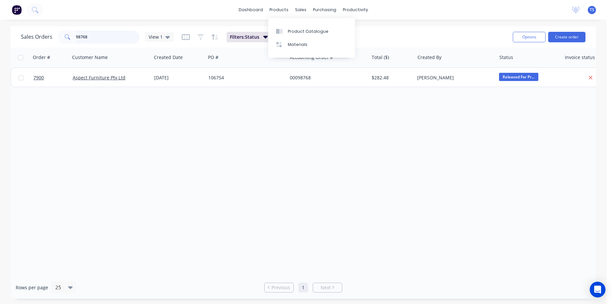
click at [97, 40] on input "98768" at bounding box center [108, 36] width 64 height 13
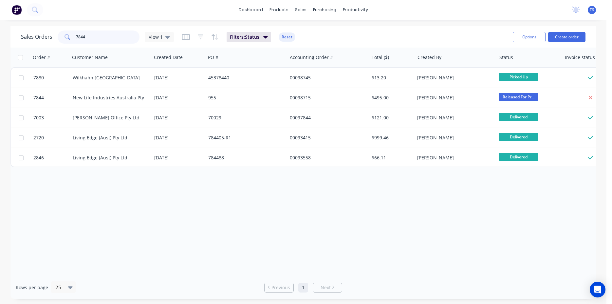
click at [97, 40] on input "7844" at bounding box center [108, 36] width 64 height 13
click at [99, 40] on input "7847" at bounding box center [108, 36] width 64 height 13
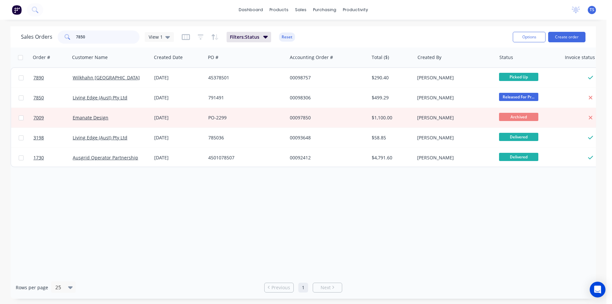
click at [96, 34] on input "7850" at bounding box center [108, 36] width 64 height 13
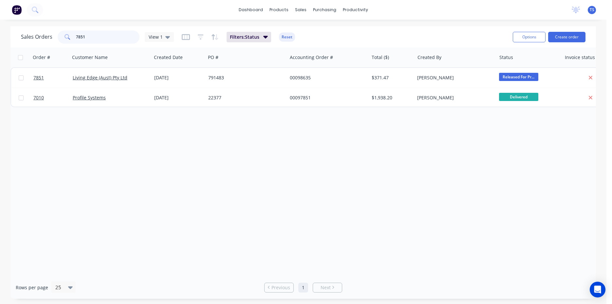
click at [104, 33] on input "7851" at bounding box center [108, 36] width 64 height 13
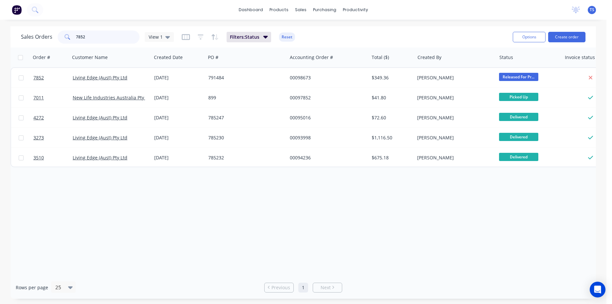
click at [106, 42] on input "7852" at bounding box center [108, 36] width 64 height 13
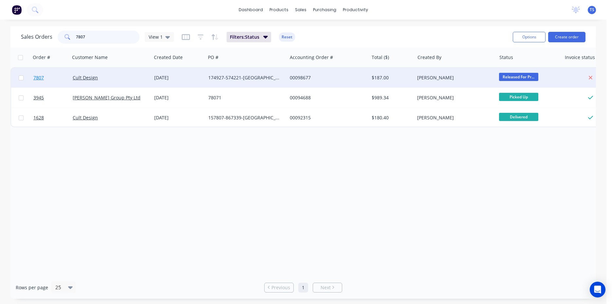
type input "7807"
click at [62, 81] on link "7807" at bounding box center [52, 78] width 39 height 20
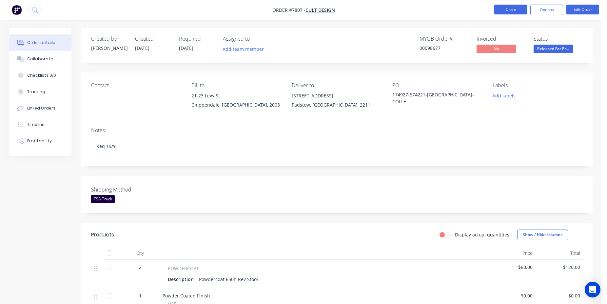
click at [504, 8] on button "Close" at bounding box center [510, 10] width 33 height 10
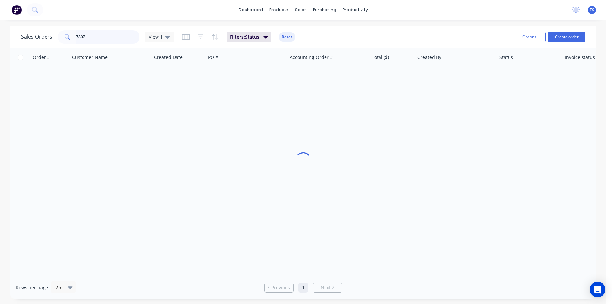
click at [104, 40] on input "7807" at bounding box center [108, 36] width 64 height 13
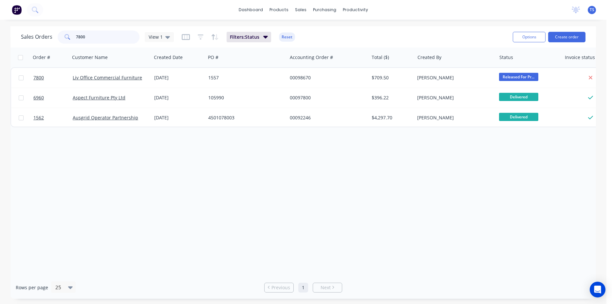
click at [93, 40] on input "7800" at bounding box center [108, 36] width 64 height 13
click at [111, 35] on input "7800" at bounding box center [108, 36] width 64 height 13
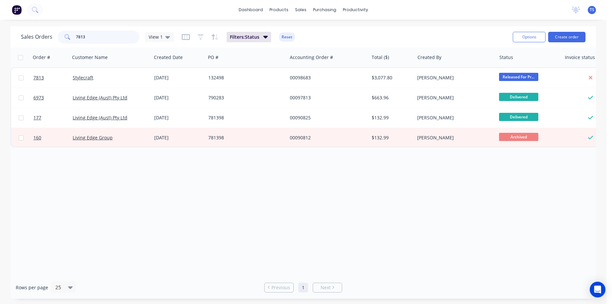
type input "7813"
click at [95, 38] on input "7813" at bounding box center [108, 36] width 64 height 13
click at [105, 38] on input "7813" at bounding box center [108, 36] width 64 height 13
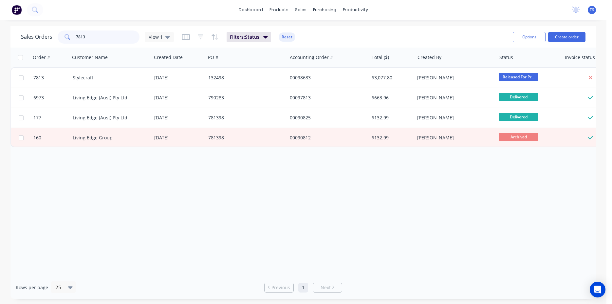
click at [109, 40] on input "7813" at bounding box center [108, 36] width 64 height 13
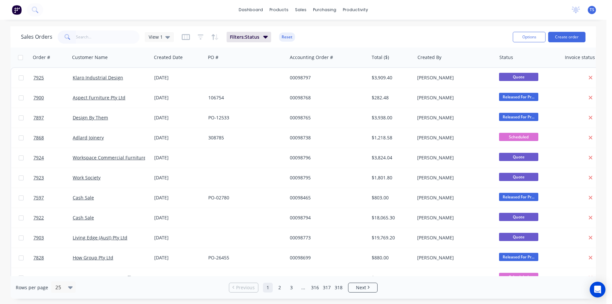
click at [123, 27] on div "Sales Orders View 1 Filters: Status Reset Options Create order" at bounding box center [303, 36] width 586 height 21
click at [190, 23] on div "dashboard products sales purchasing productivity dashboard products Product Cat…" at bounding box center [303, 152] width 607 height 304
click at [103, 37] on input "text" at bounding box center [108, 36] width 64 height 13
click at [428, 29] on div "Sales Orders View 1 Filters: Status Reset" at bounding box center [264, 37] width 487 height 16
click at [453, 38] on div "Sales Orders View 1 Filters: Status Reset" at bounding box center [264, 37] width 487 height 16
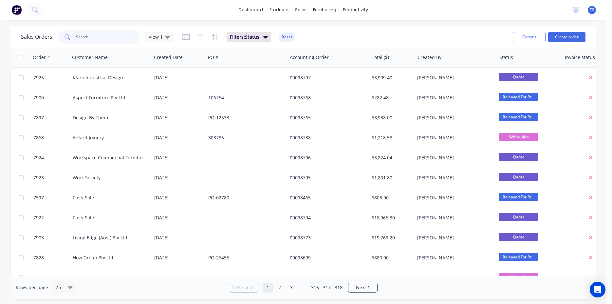
click at [98, 33] on input "text" at bounding box center [108, 36] width 64 height 13
click at [103, 34] on input "text" at bounding box center [108, 36] width 64 height 13
click at [182, 15] on div "dashboard products sales purchasing productivity dashboard products Product Cat…" at bounding box center [303, 10] width 607 height 20
click at [93, 36] on input "text" at bounding box center [108, 36] width 64 height 13
